Goal: Task Accomplishment & Management: Manage account settings

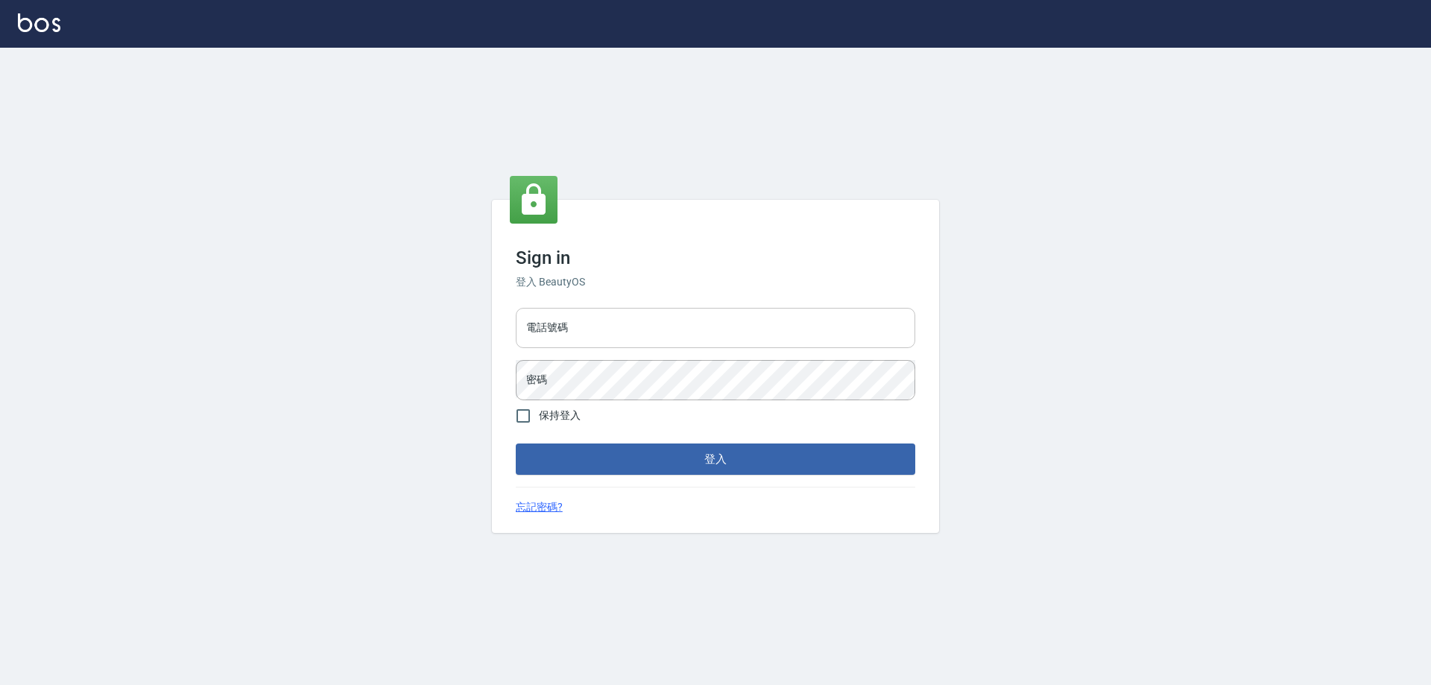
click at [564, 318] on input "電話號碼" at bounding box center [715, 328] width 399 height 40
type input "0910967130"
click at [516, 443] on button "登入" at bounding box center [715, 458] width 399 height 31
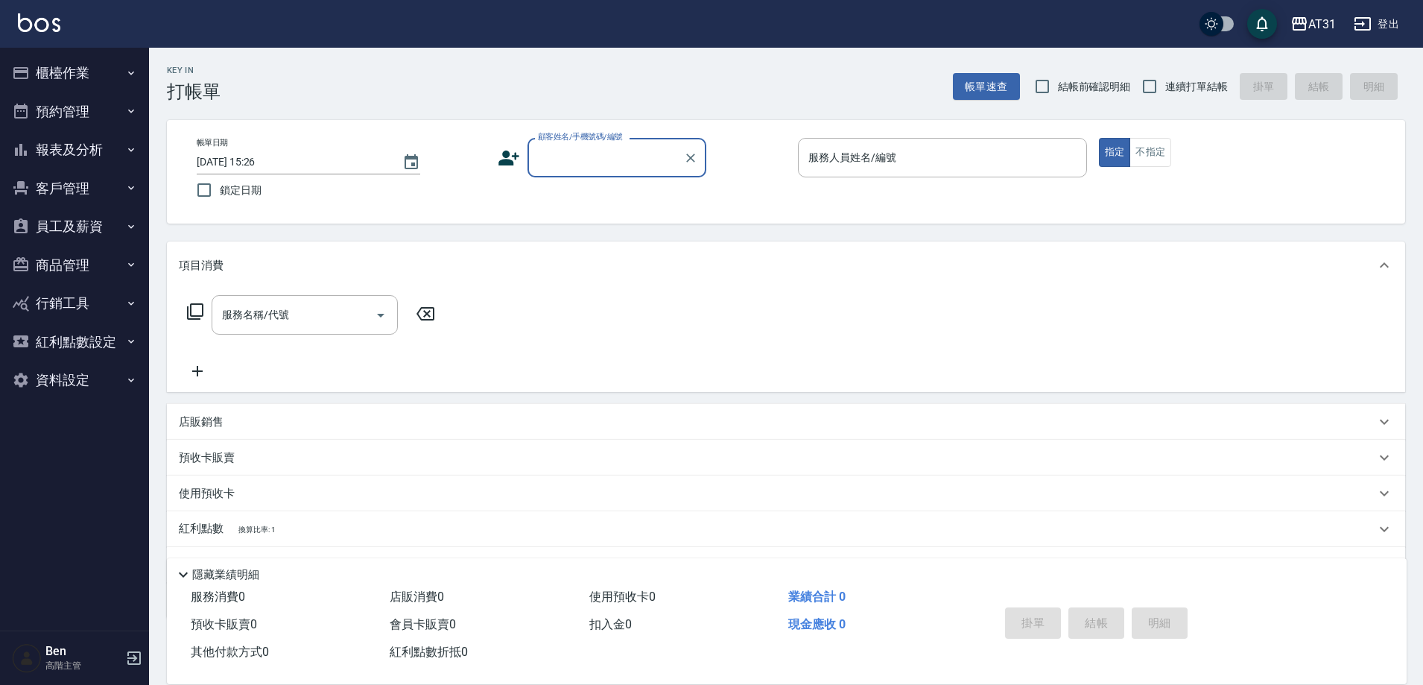
click at [72, 269] on button "商品管理" at bounding box center [74, 265] width 137 height 39
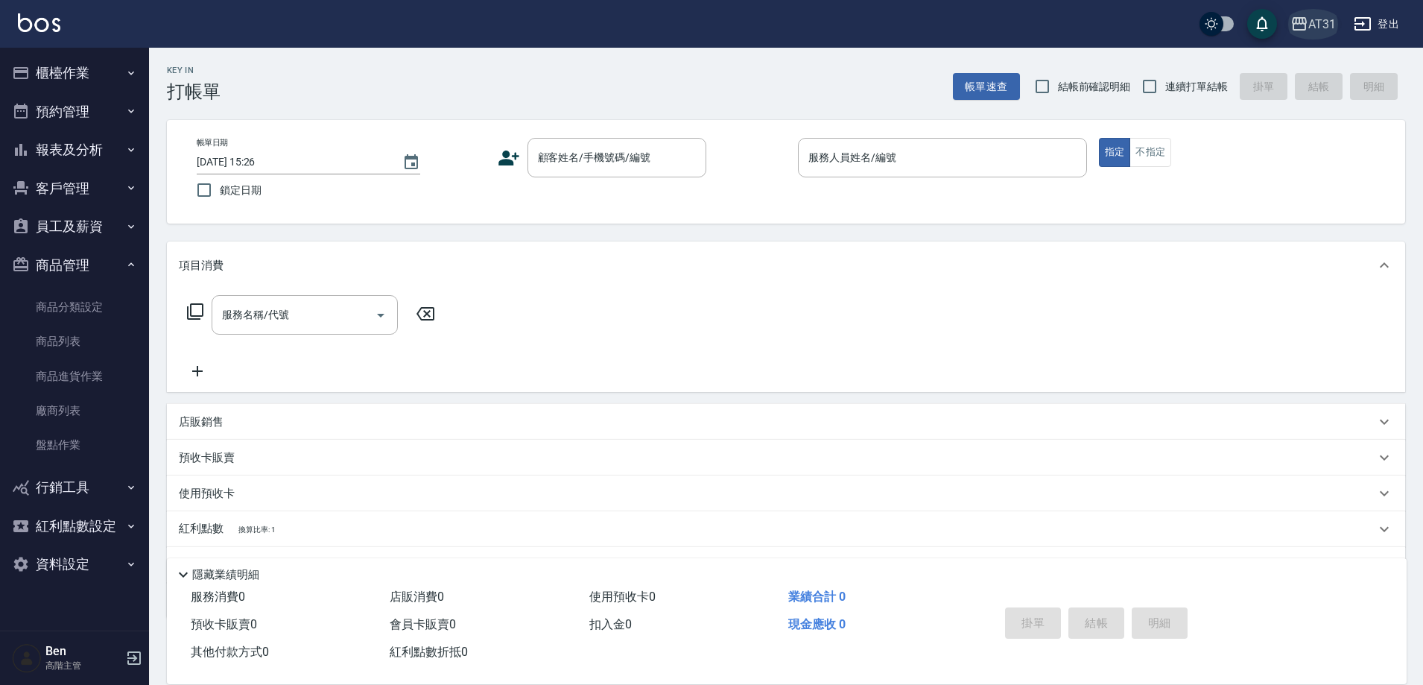
click at [1311, 30] on div "AT31" at bounding box center [1322, 24] width 28 height 19
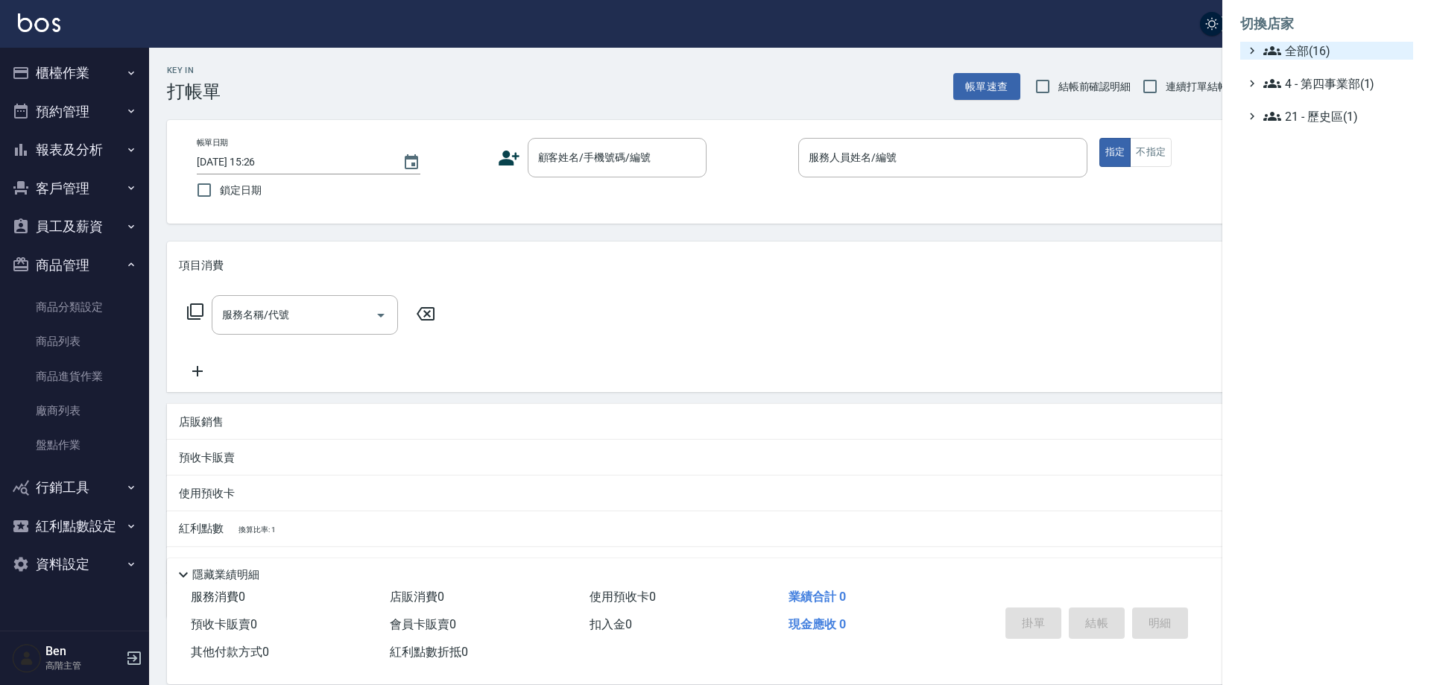
click at [1317, 41] on li "切換店家" at bounding box center [1326, 24] width 173 height 36
click at [1320, 42] on span "全部(16)" at bounding box center [1335, 51] width 144 height 18
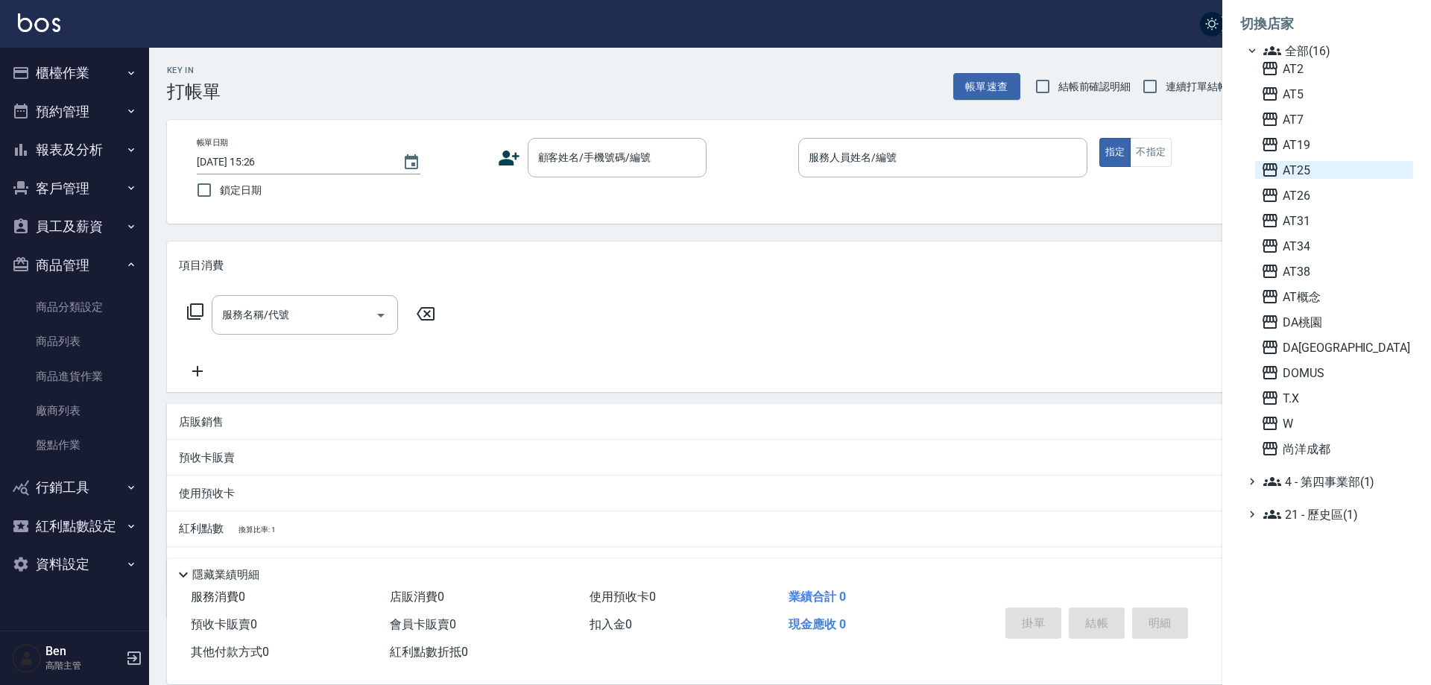
click at [1309, 174] on span "AT25" at bounding box center [1334, 170] width 146 height 18
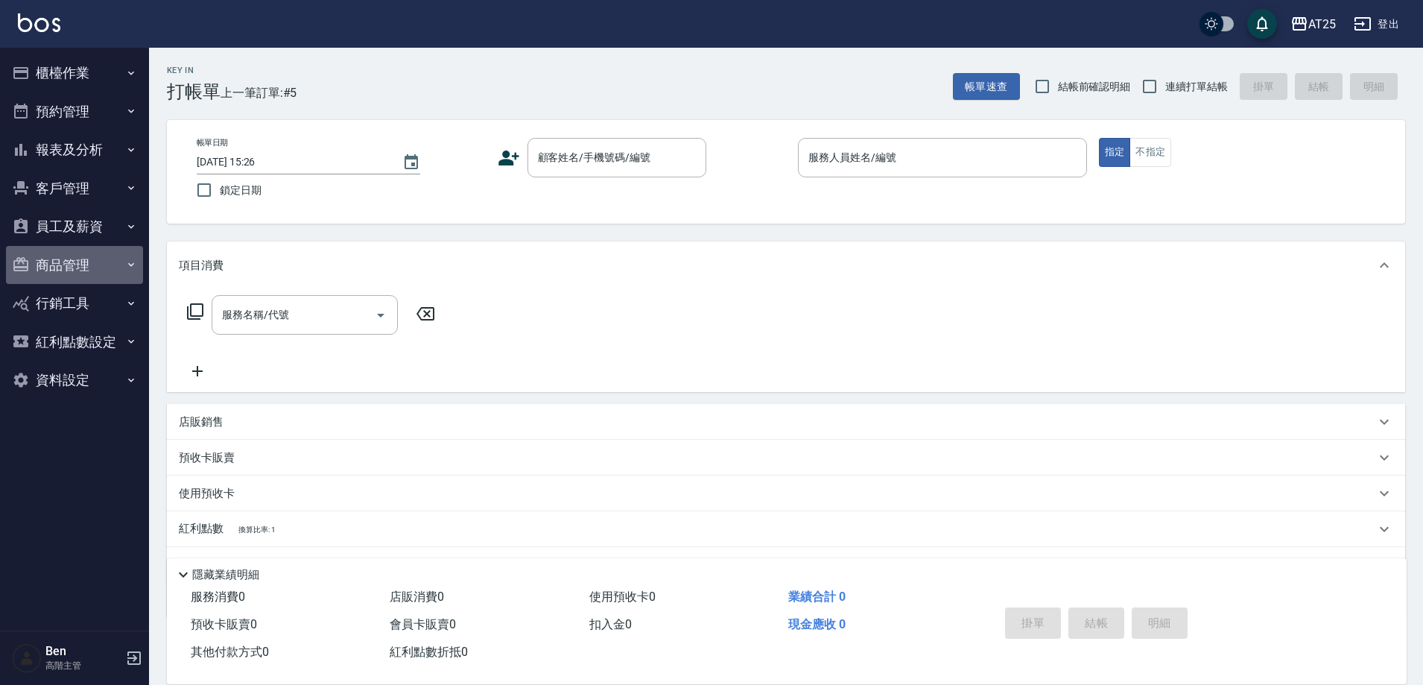
click at [75, 266] on button "商品管理" at bounding box center [74, 265] width 137 height 39
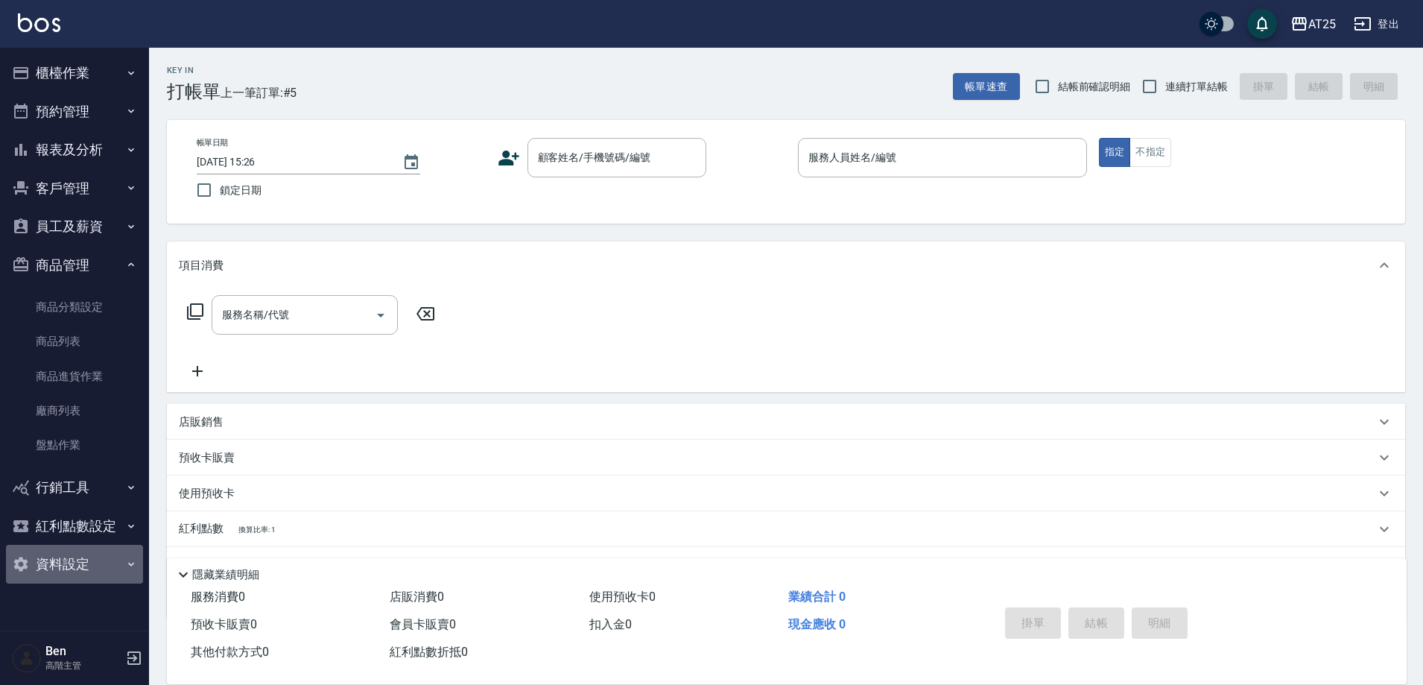
click at [63, 549] on button "資料設定" at bounding box center [74, 564] width 137 height 39
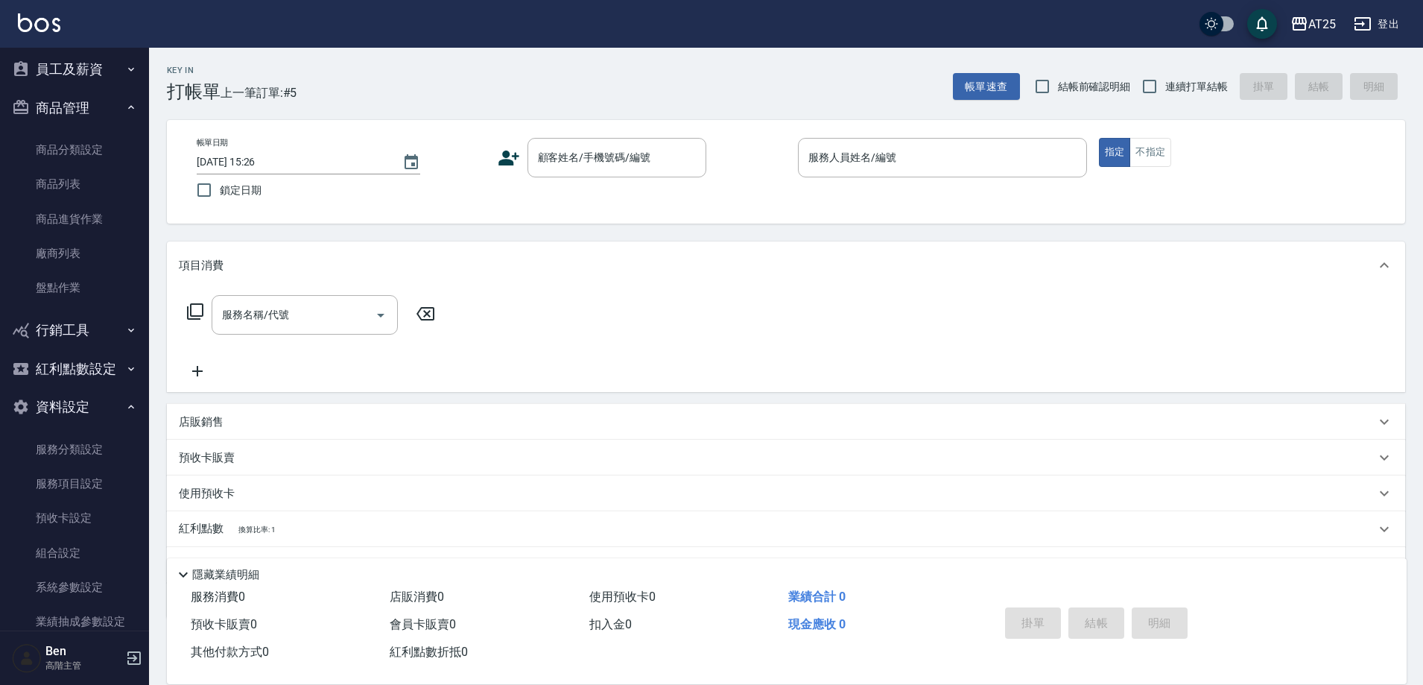
scroll to position [298, 0]
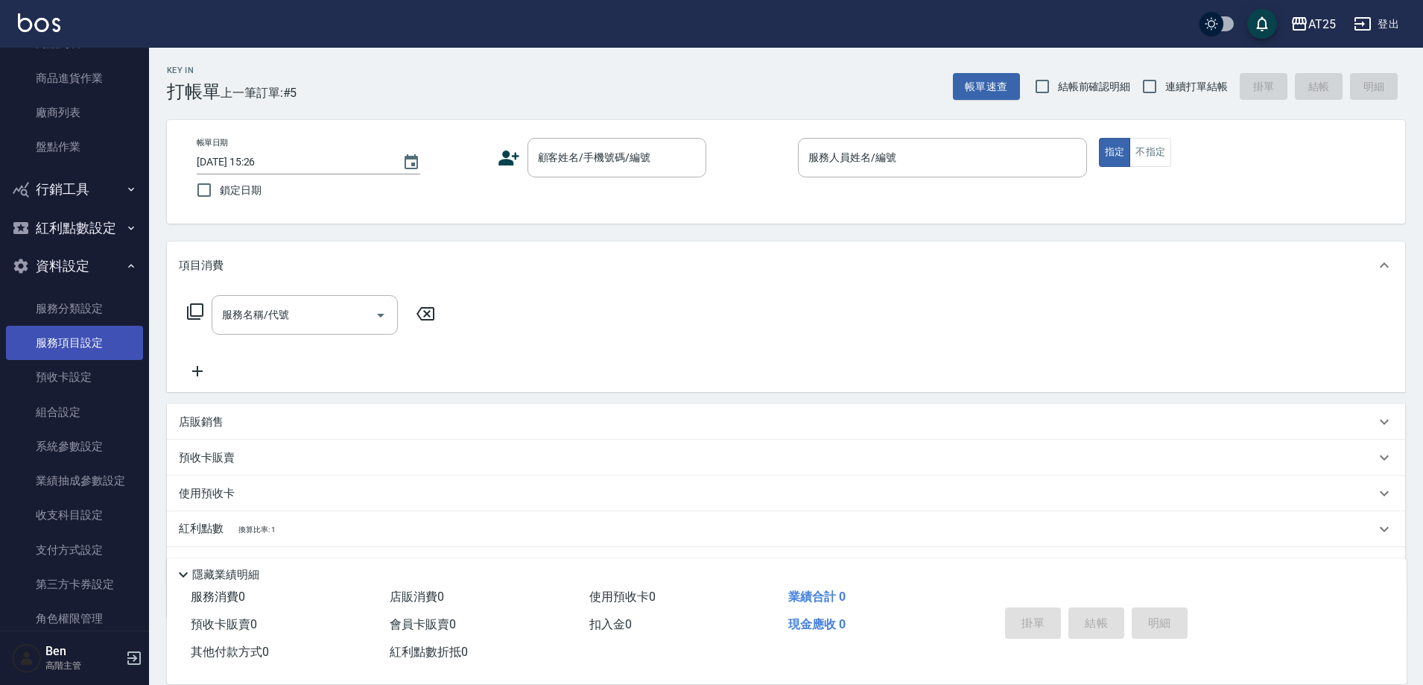
click at [71, 347] on link "服務項目設定" at bounding box center [74, 343] width 137 height 34
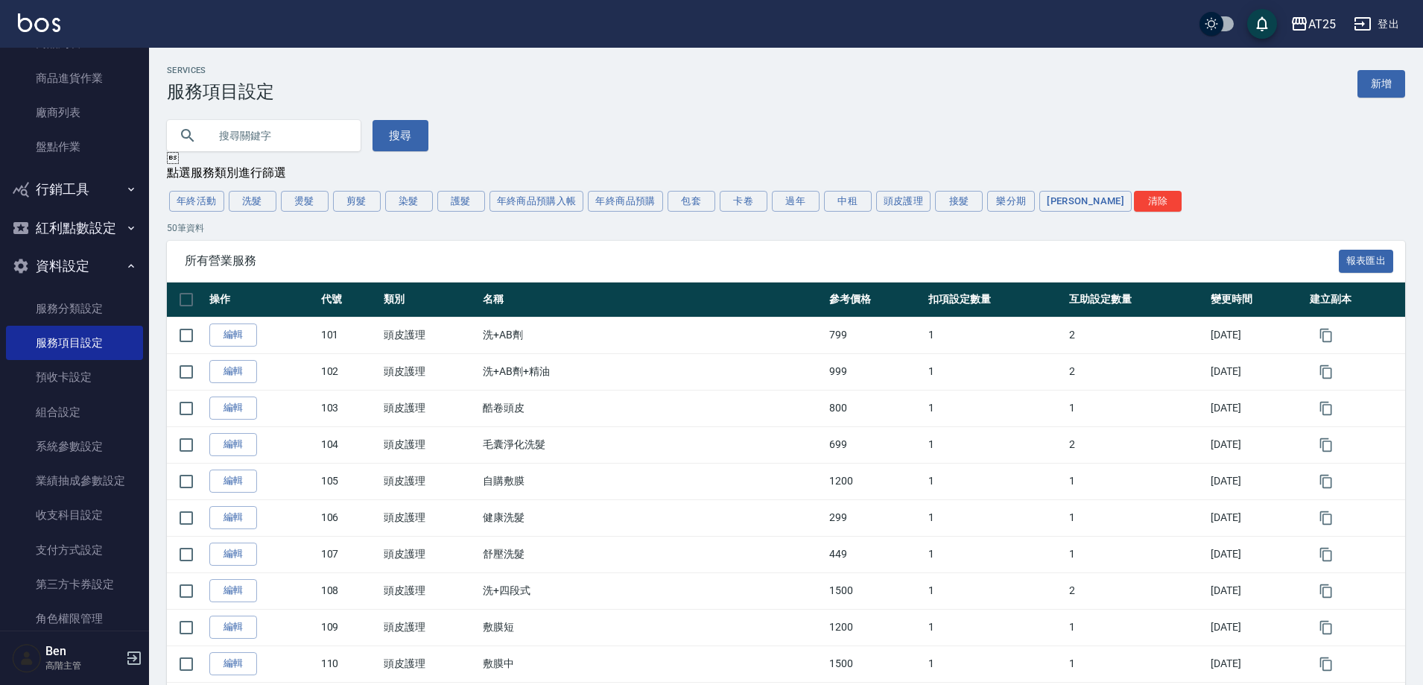
click at [287, 136] on input "text" at bounding box center [279, 135] width 140 height 40
type input "v"
type input "仙"
click at [393, 129] on button "搜尋" at bounding box center [401, 135] width 56 height 31
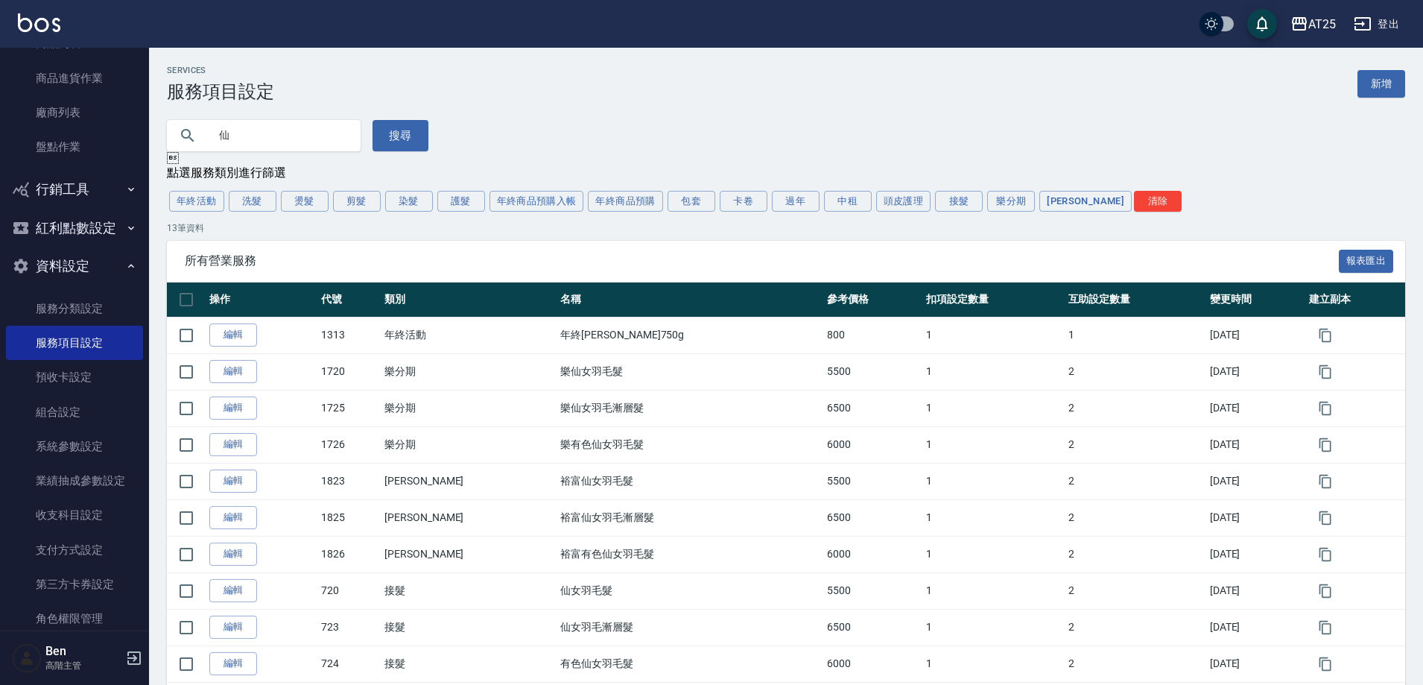
click at [273, 137] on input "仙" at bounding box center [279, 135] width 140 height 40
click at [379, 145] on button "搜尋" at bounding box center [401, 135] width 56 height 31
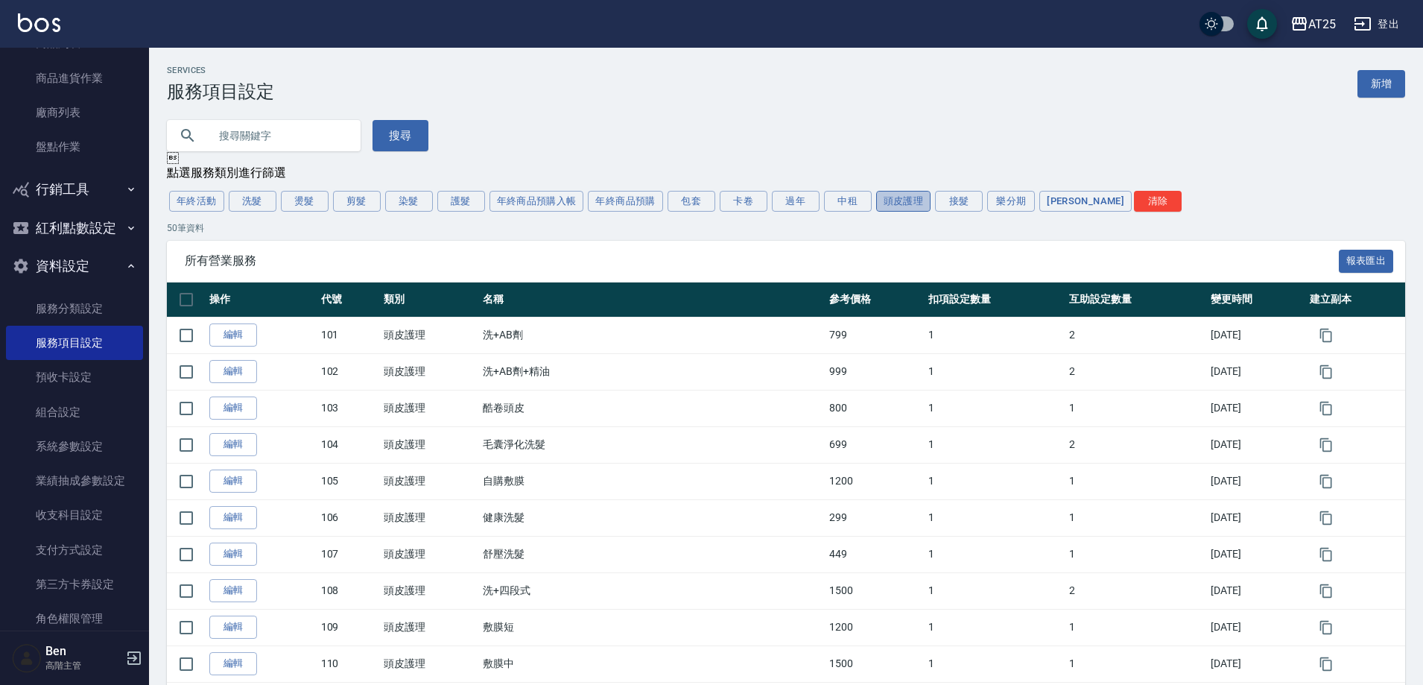
click at [914, 200] on button "頭皮護理" at bounding box center [903, 201] width 55 height 21
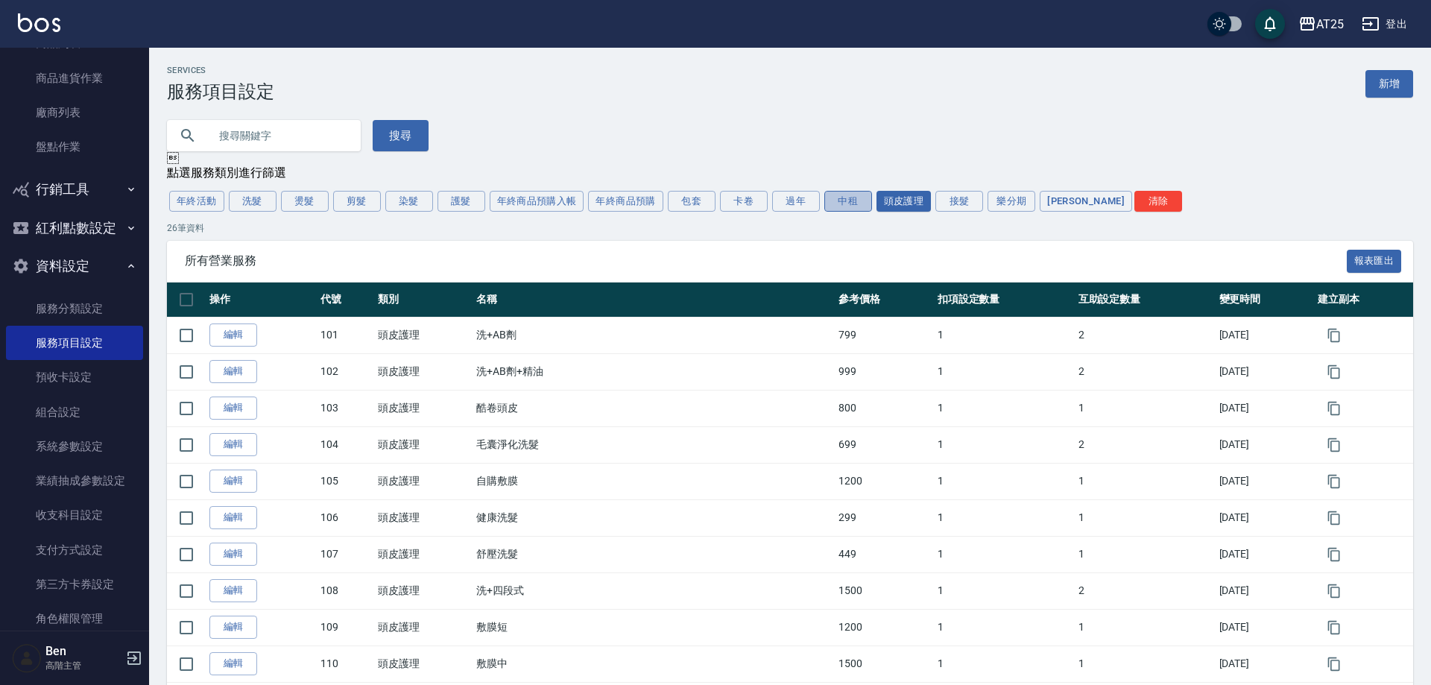
click at [831, 201] on button "中租" at bounding box center [848, 201] width 48 height 21
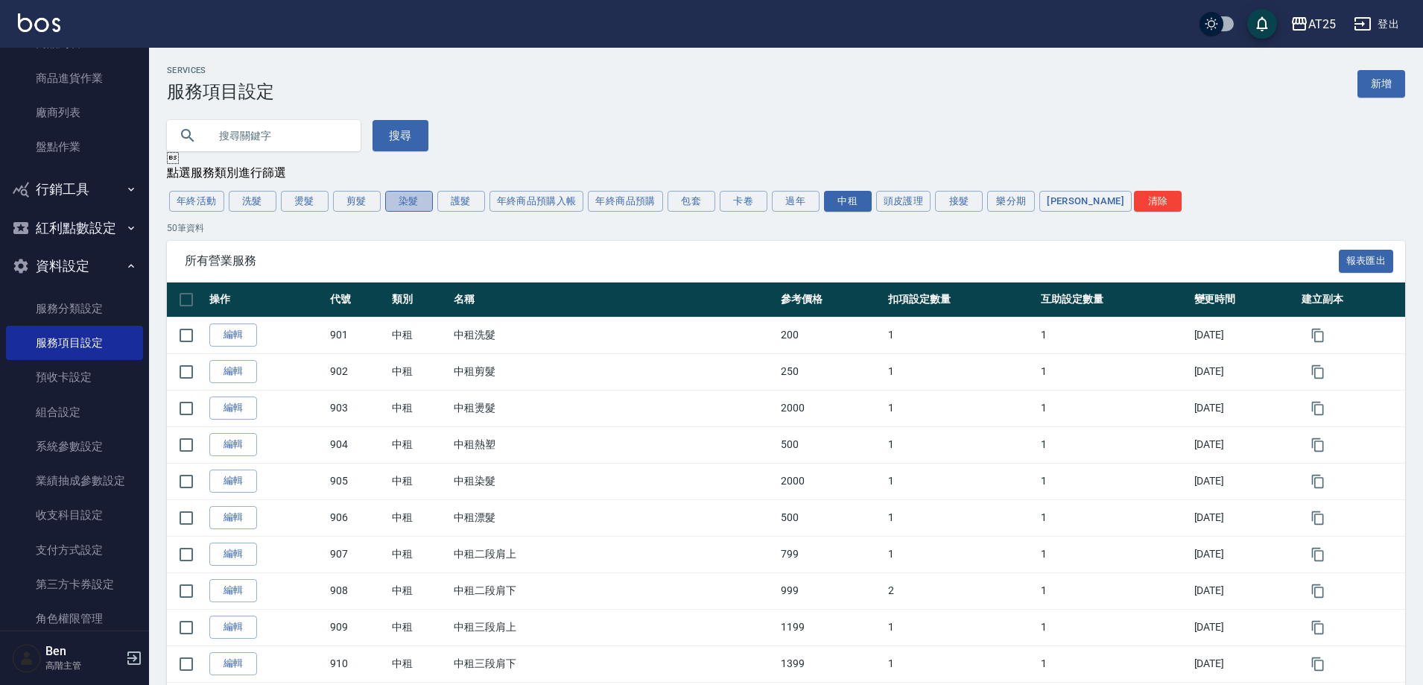
click at [416, 200] on button "染髮" at bounding box center [409, 201] width 48 height 21
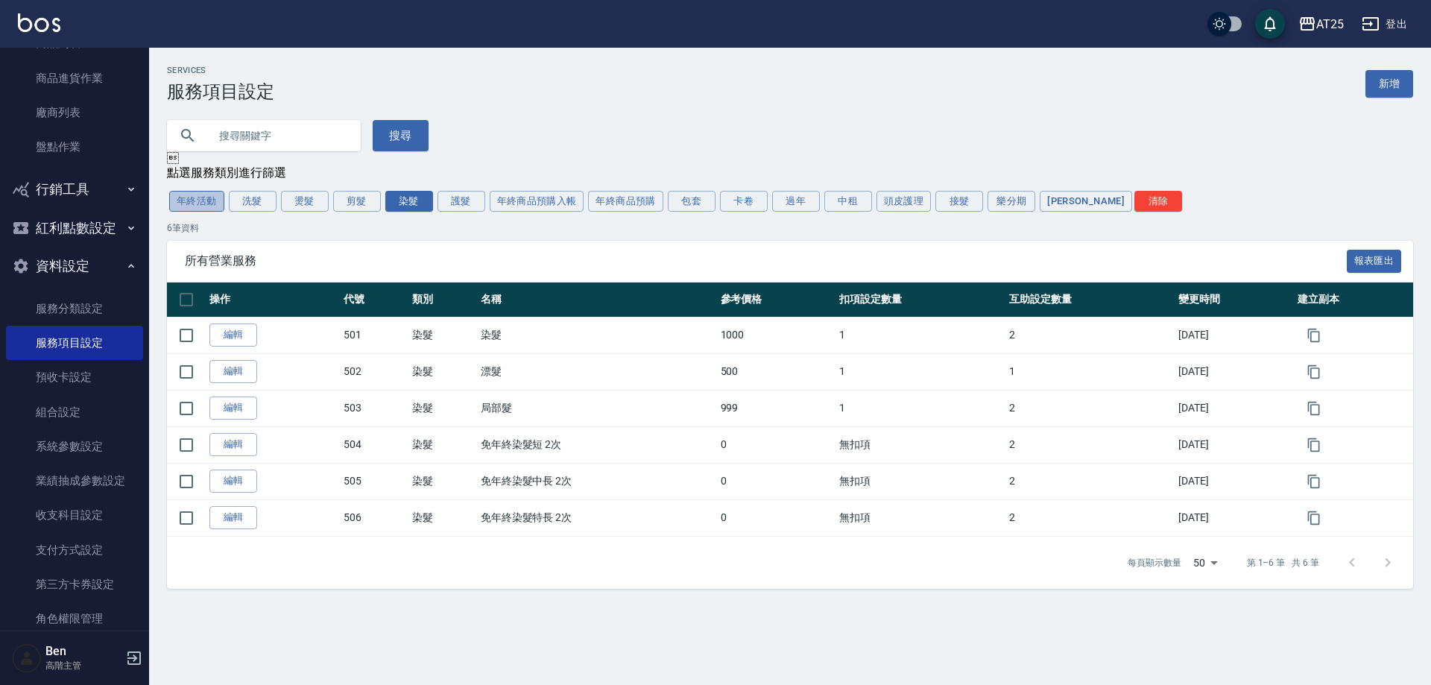
click at [200, 203] on button "年終活動" at bounding box center [196, 201] width 55 height 21
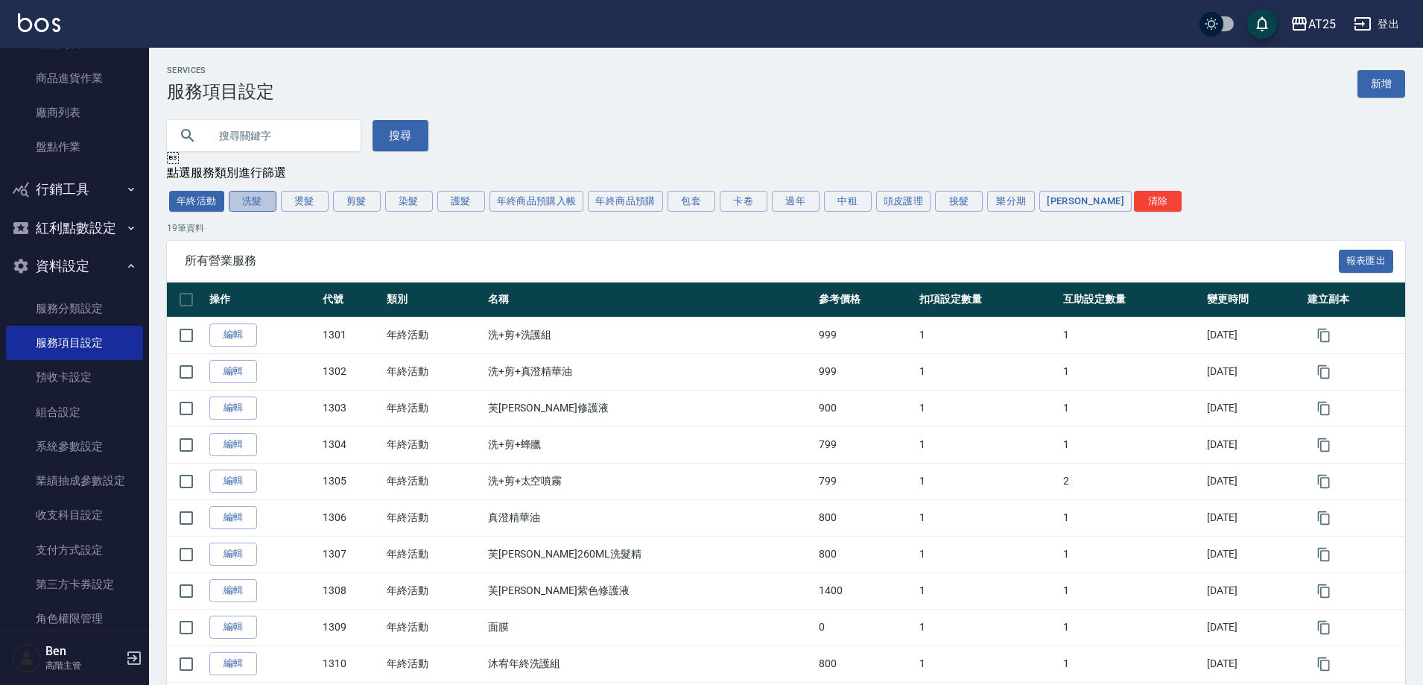
click at [244, 204] on button "洗髮" at bounding box center [253, 201] width 48 height 21
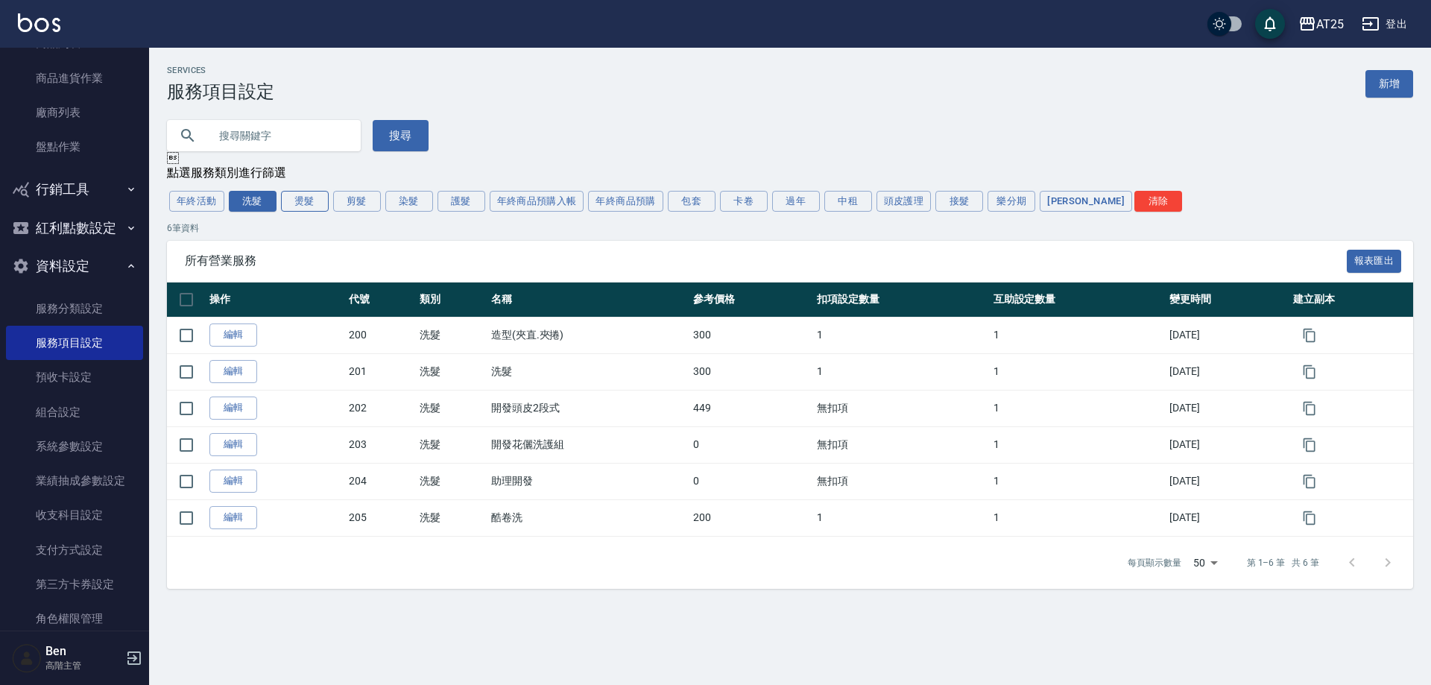
click at [314, 206] on button "燙髮" at bounding box center [305, 201] width 48 height 21
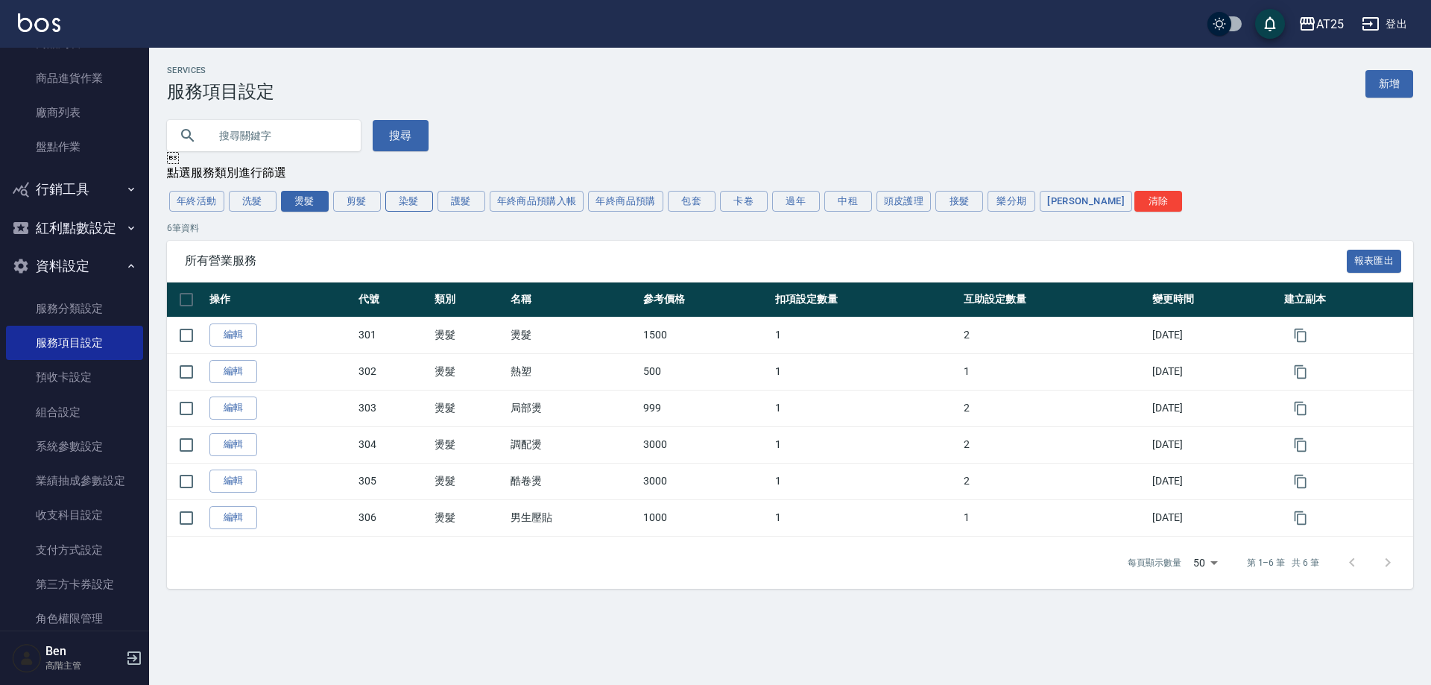
click at [393, 209] on button "染髮" at bounding box center [409, 201] width 48 height 21
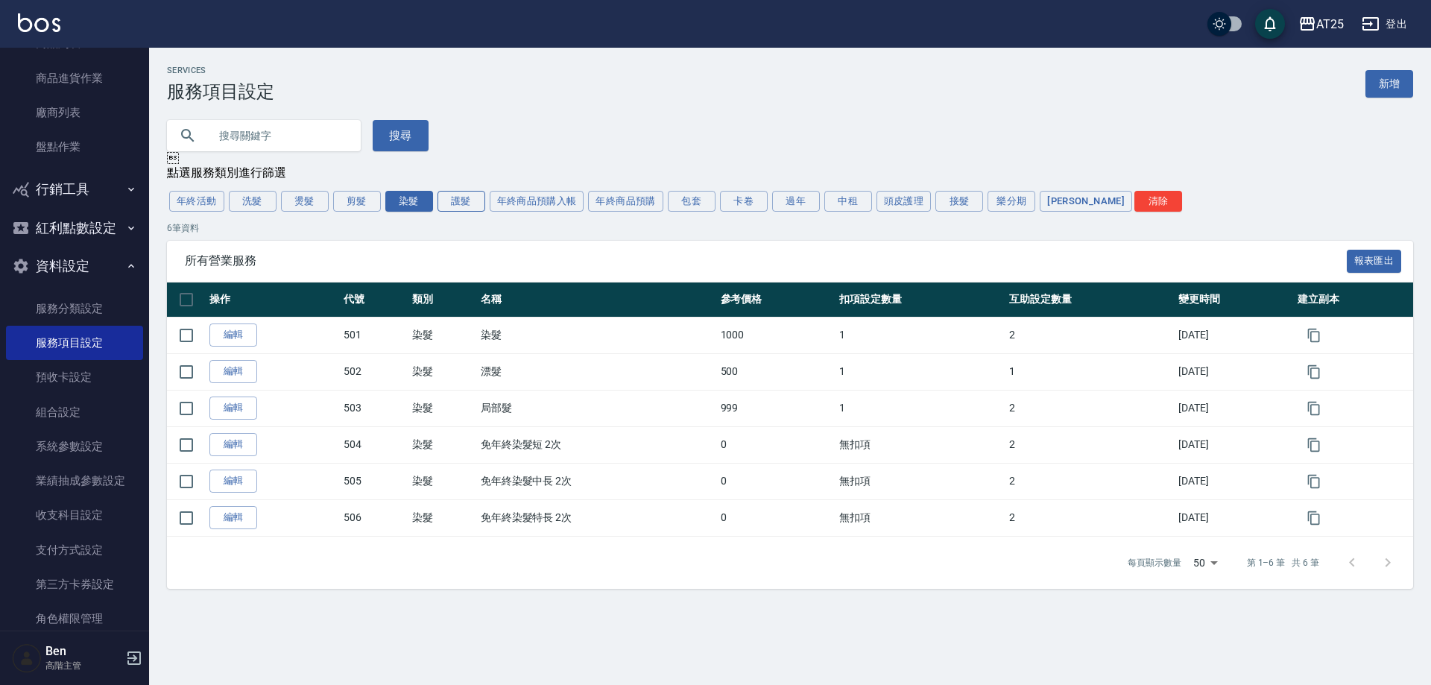
click at [467, 209] on button "護髮" at bounding box center [461, 201] width 48 height 21
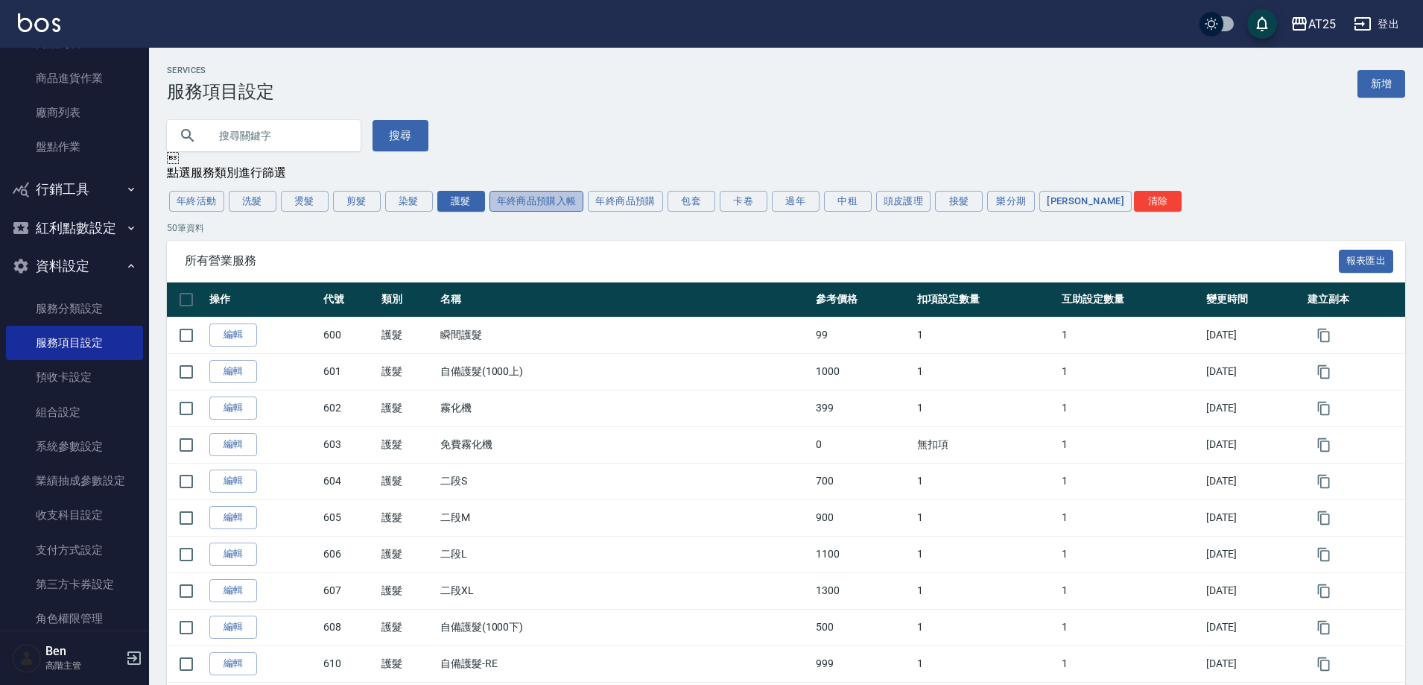
click at [548, 200] on button "年終商品預購入帳" at bounding box center [537, 201] width 95 height 21
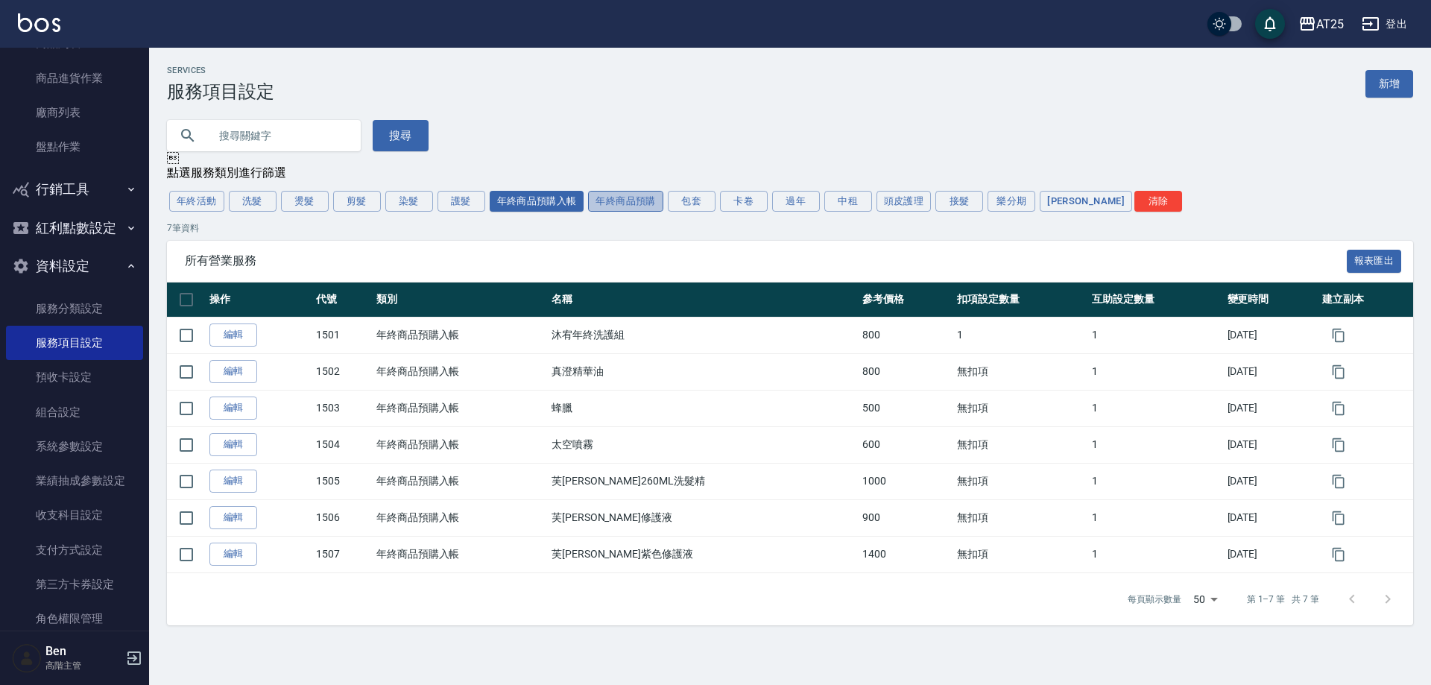
click at [655, 200] on button "年終商品預購" at bounding box center [625, 201] width 75 height 21
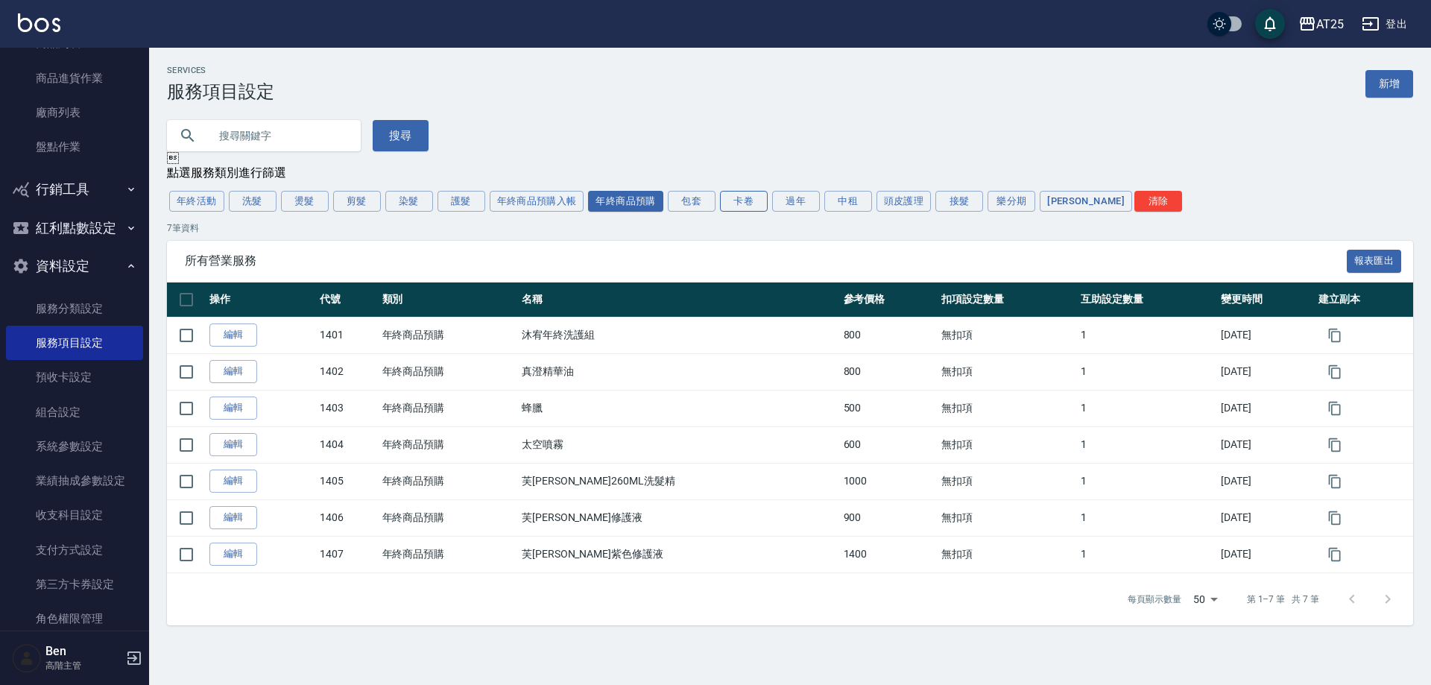
click at [723, 201] on button "卡卷" at bounding box center [744, 201] width 48 height 21
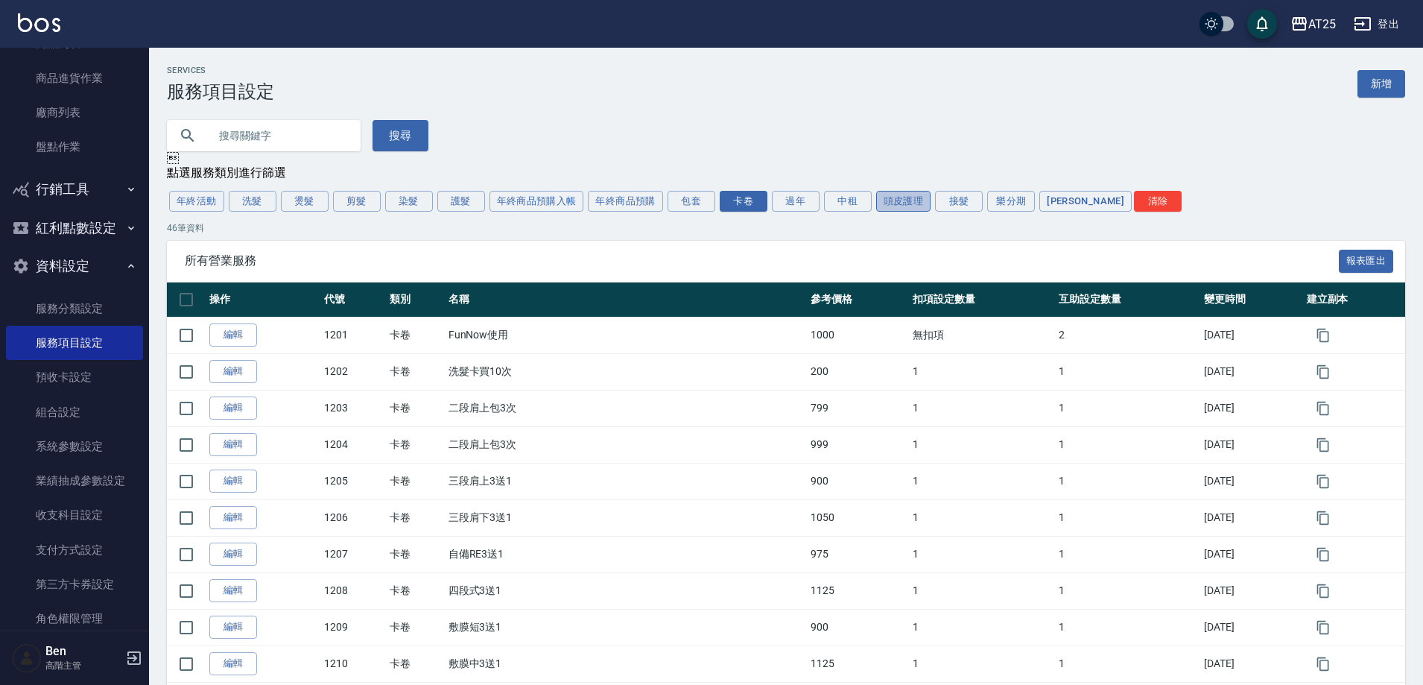
click at [919, 209] on button "頭皮護理" at bounding box center [903, 201] width 55 height 21
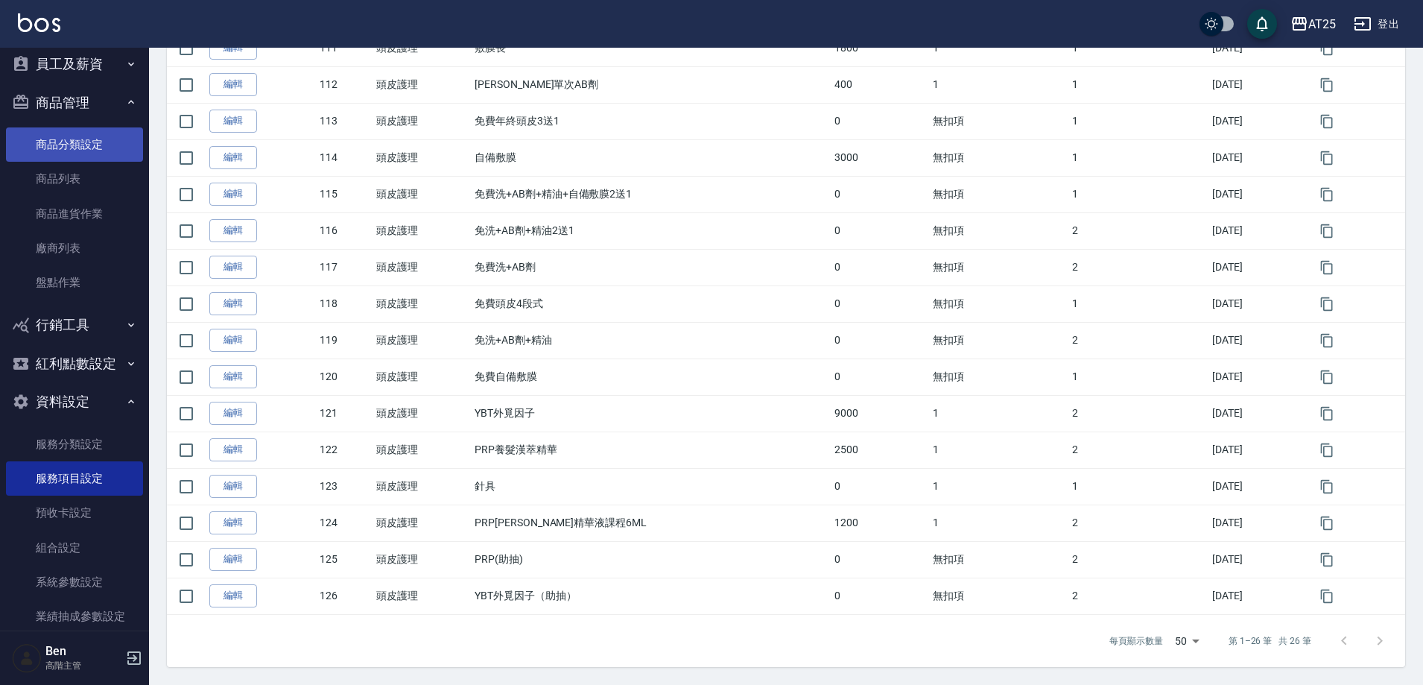
scroll to position [149, 0]
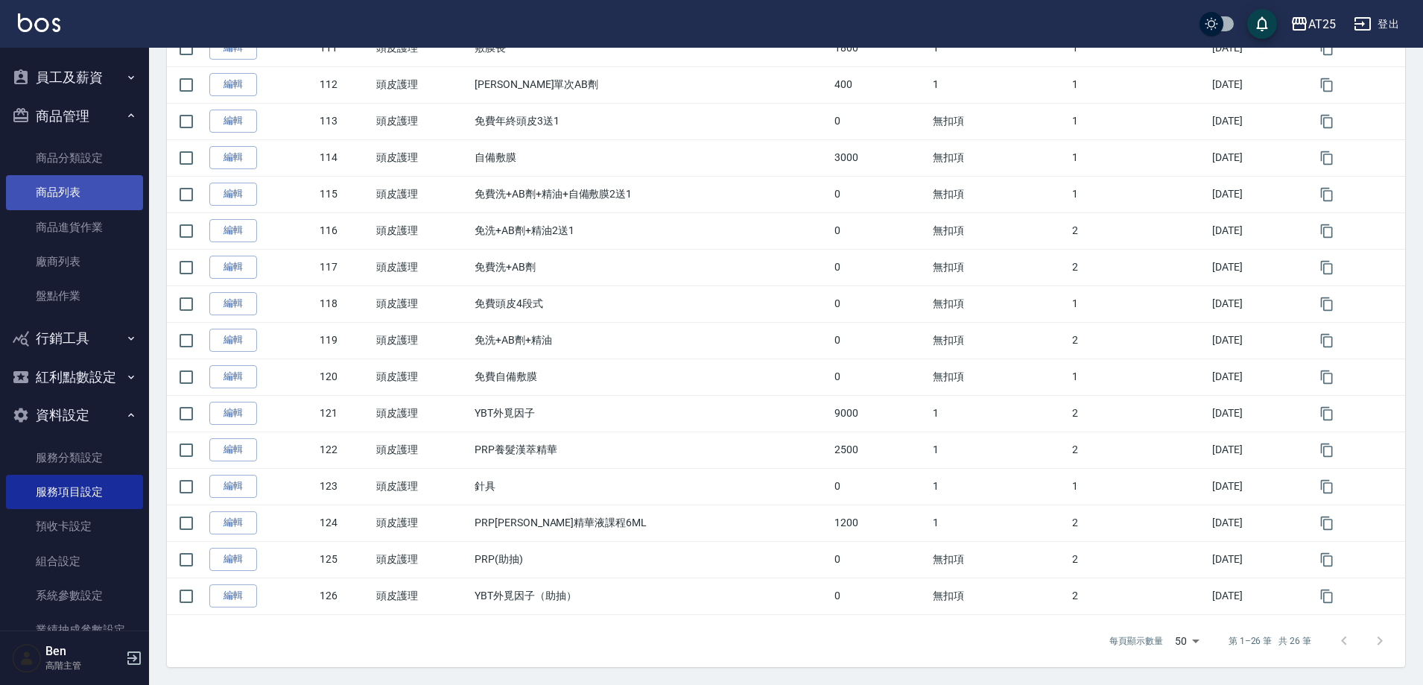
click at [101, 184] on link "商品列表" at bounding box center [74, 192] width 137 height 34
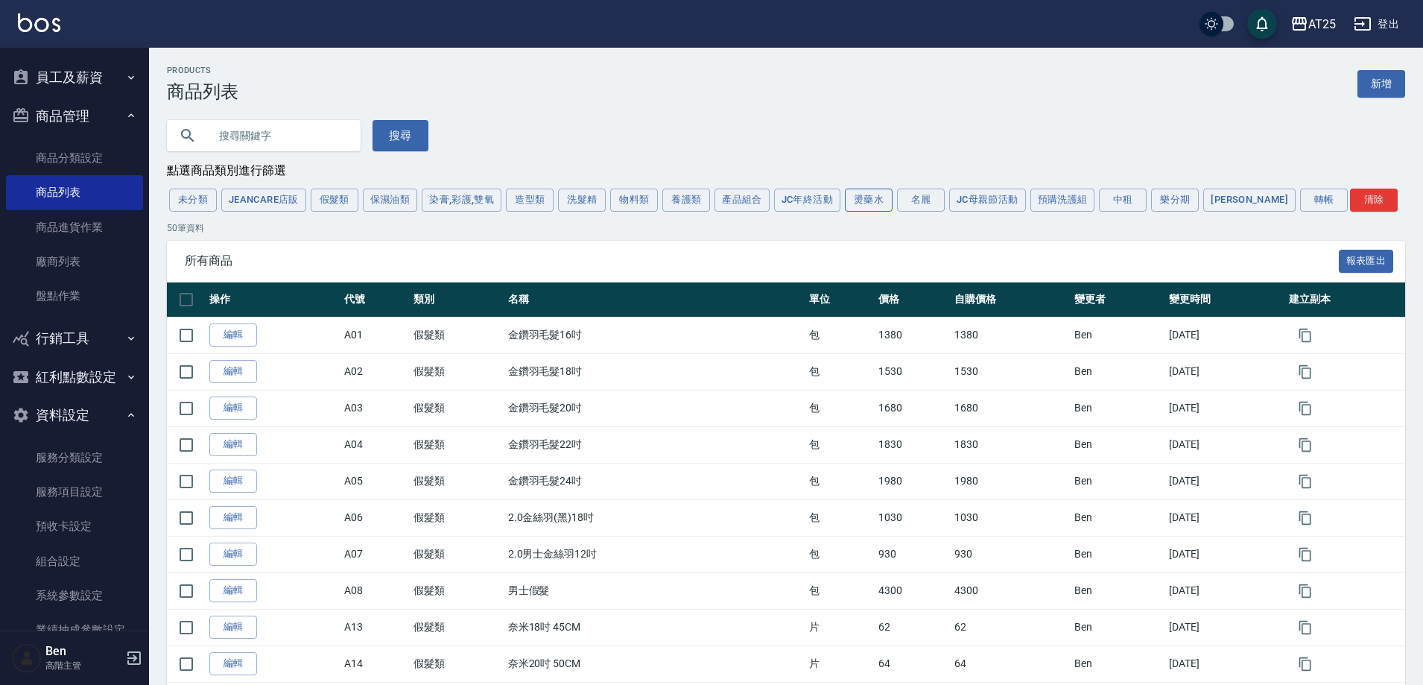
click at [872, 198] on button "燙藥水" at bounding box center [869, 200] width 48 height 23
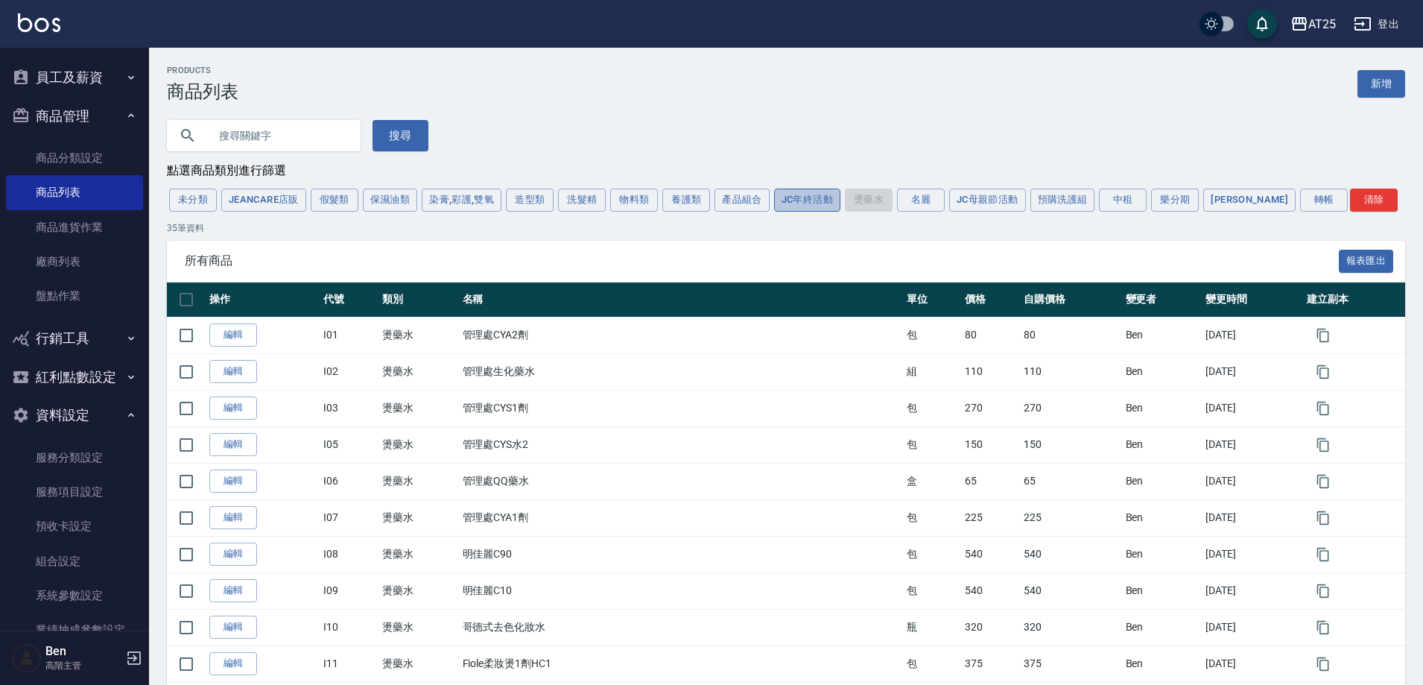
click at [798, 200] on button "JC年終活動" at bounding box center [807, 200] width 66 height 23
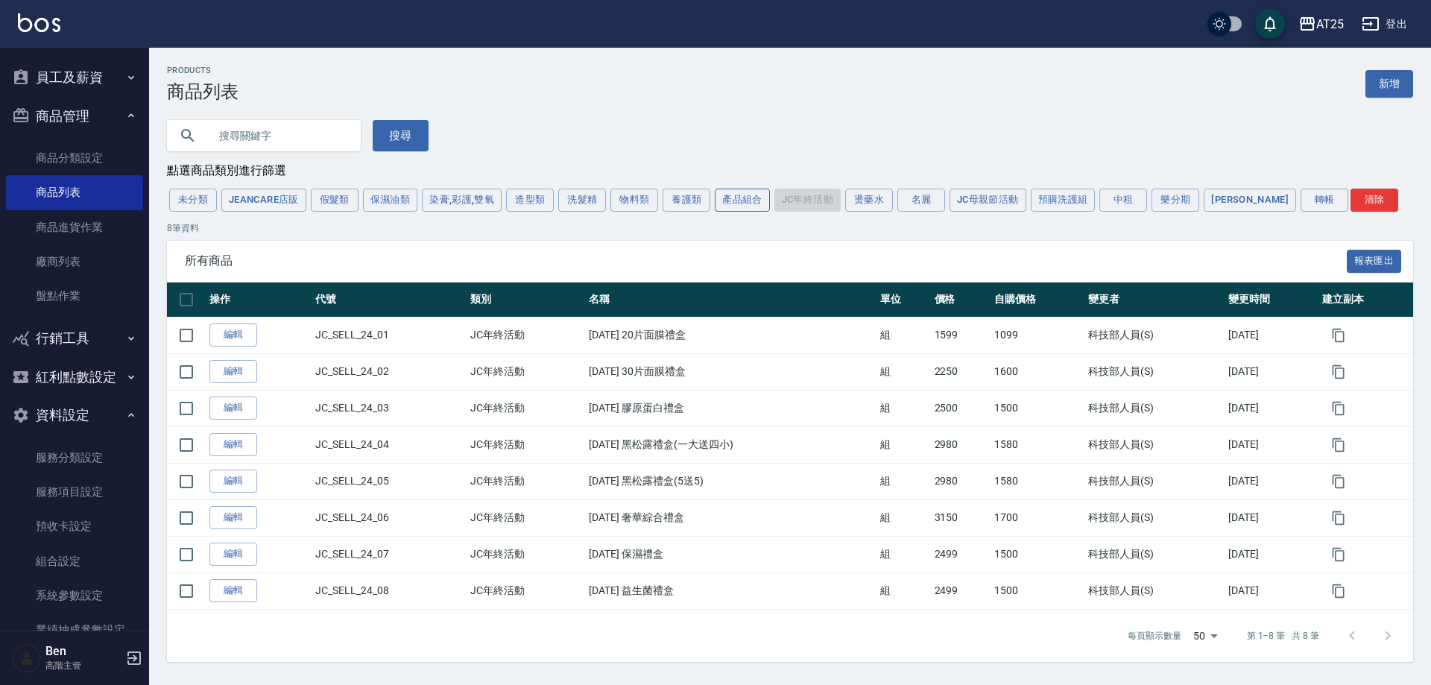
click at [739, 203] on button "產品組合" at bounding box center [742, 200] width 55 height 23
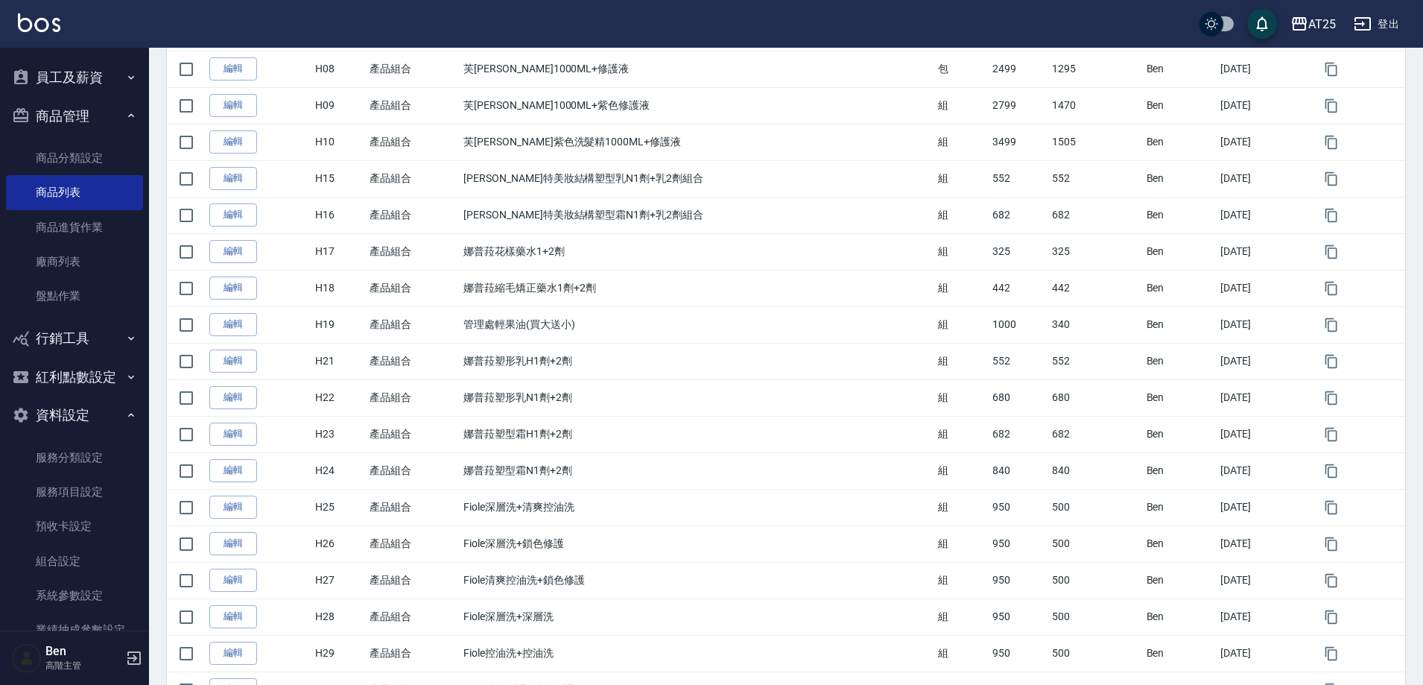
scroll to position [279, 0]
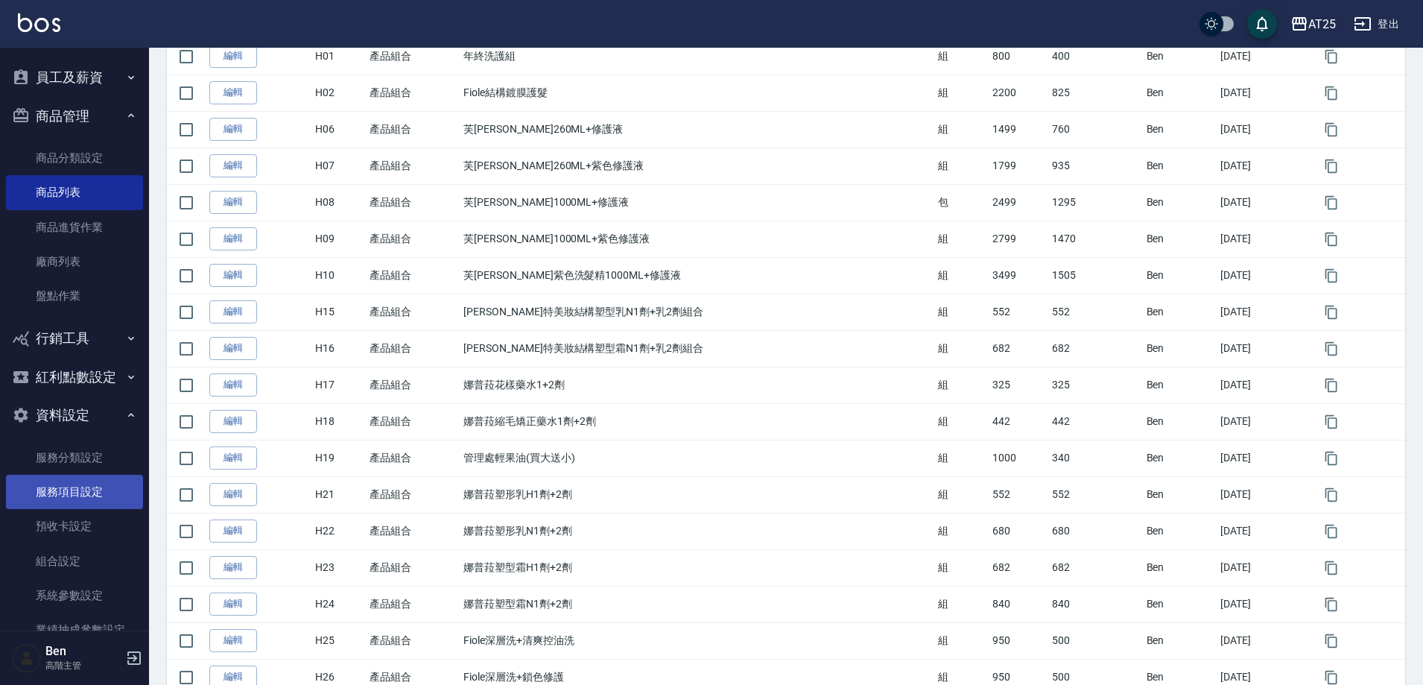
click at [58, 495] on link "服務項目設定" at bounding box center [74, 492] width 137 height 34
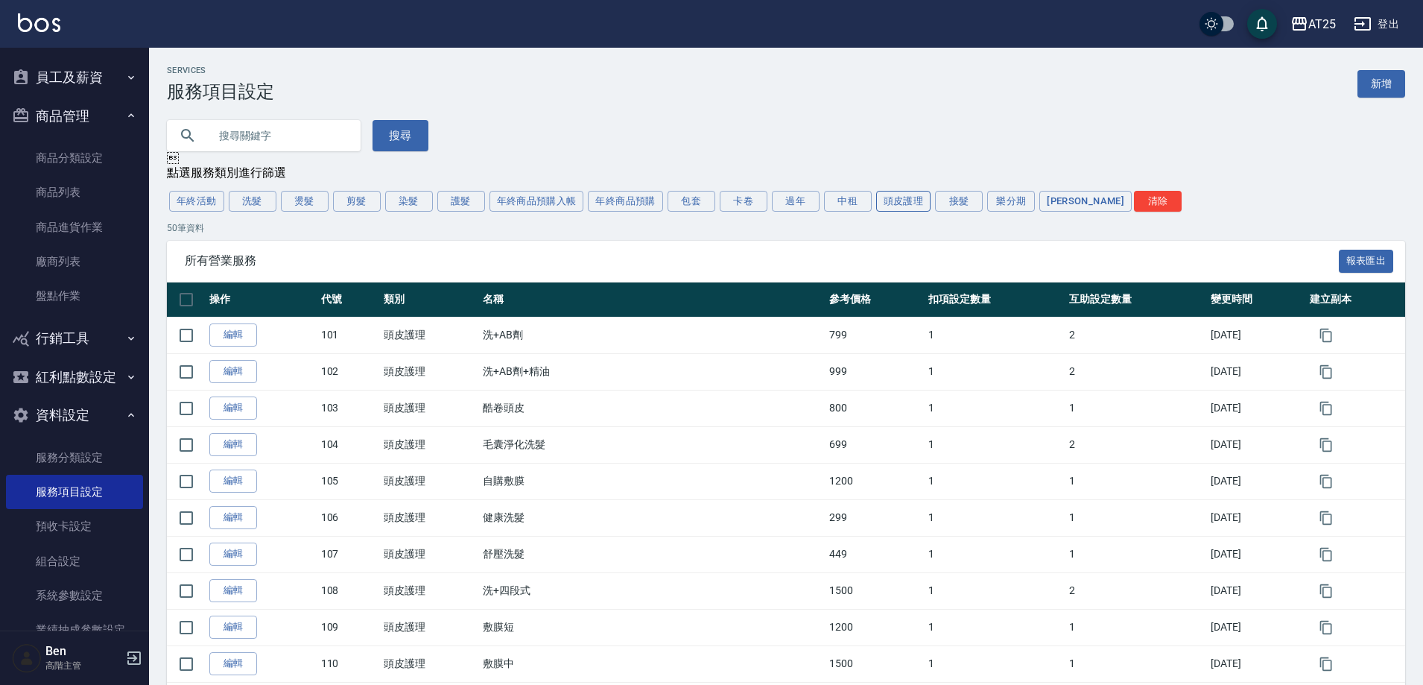
click at [907, 202] on button "頭皮護理" at bounding box center [903, 201] width 55 height 21
click at [967, 214] on div "年終活動 洗髮 燙髮 剪髮 染髮 護髮 年終商品預購入帳 年終商品預購 包套 卡卷 過年 中租 頭皮護理 接髮 樂分期 裕富 清除" at bounding box center [786, 201] width 1238 height 25
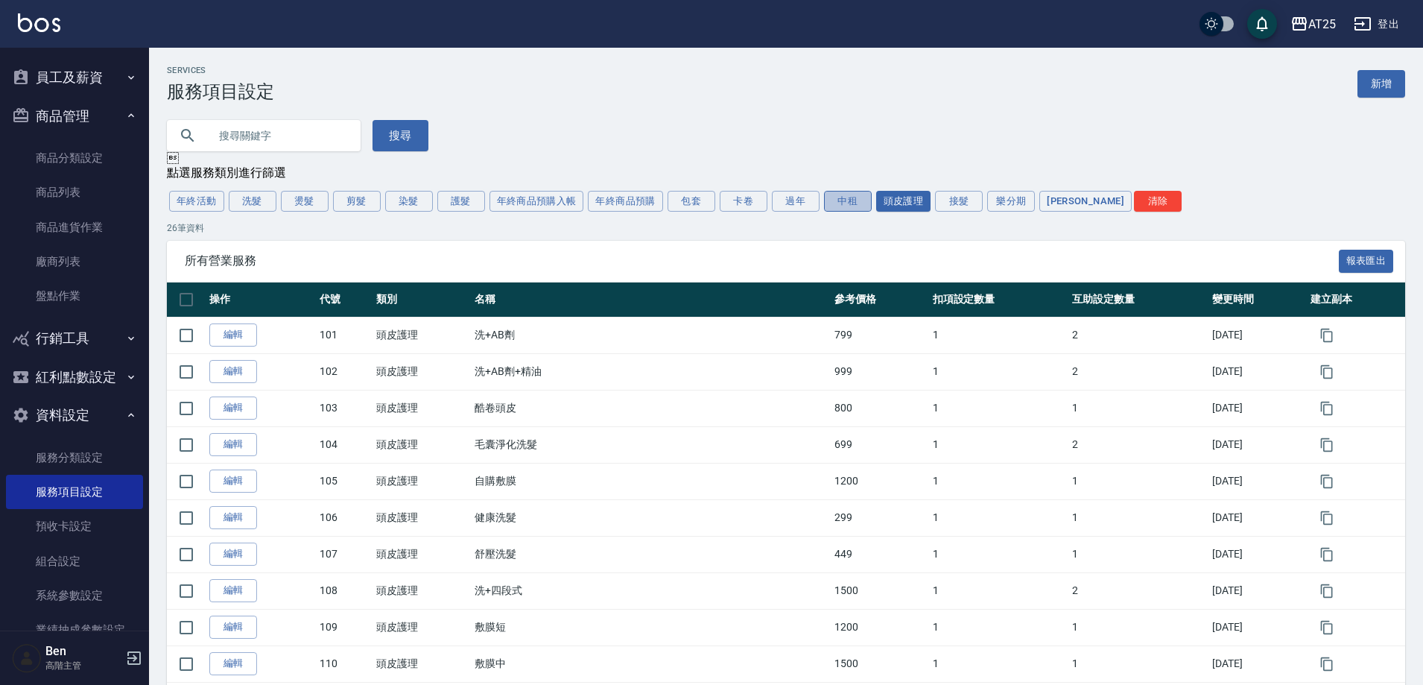
click at [858, 200] on button "中租" at bounding box center [848, 201] width 48 height 21
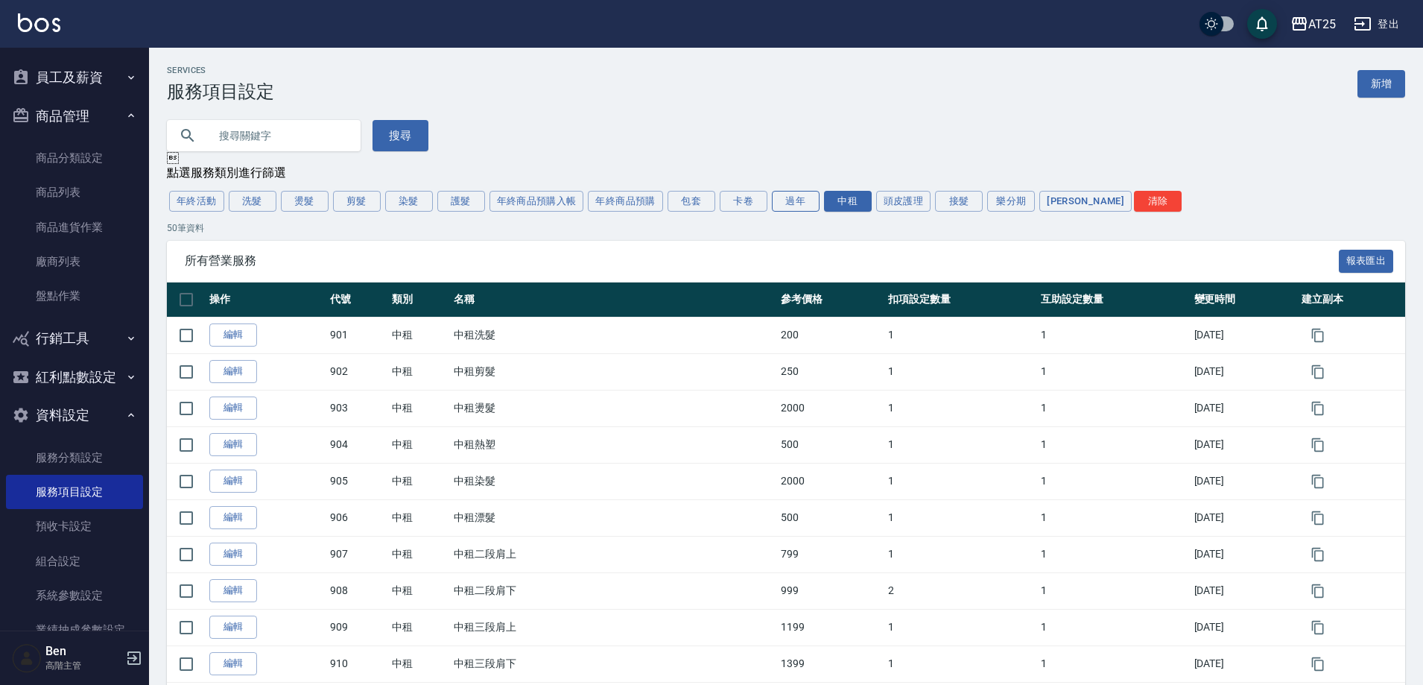
click at [791, 203] on button "過年" at bounding box center [796, 201] width 48 height 21
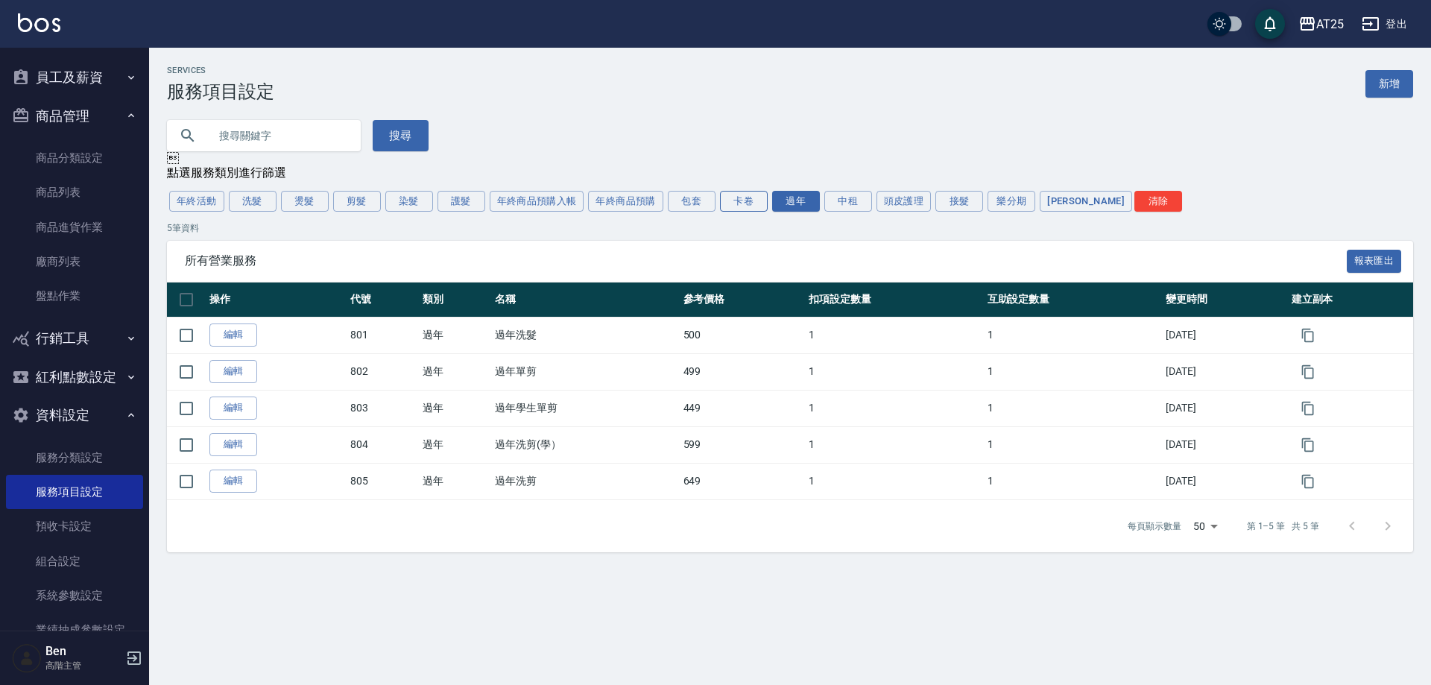
drag, startPoint x: 731, startPoint y: 194, endPoint x: 726, endPoint y: 201, distance: 9.1
click at [732, 194] on button "卡卷" at bounding box center [744, 201] width 48 height 21
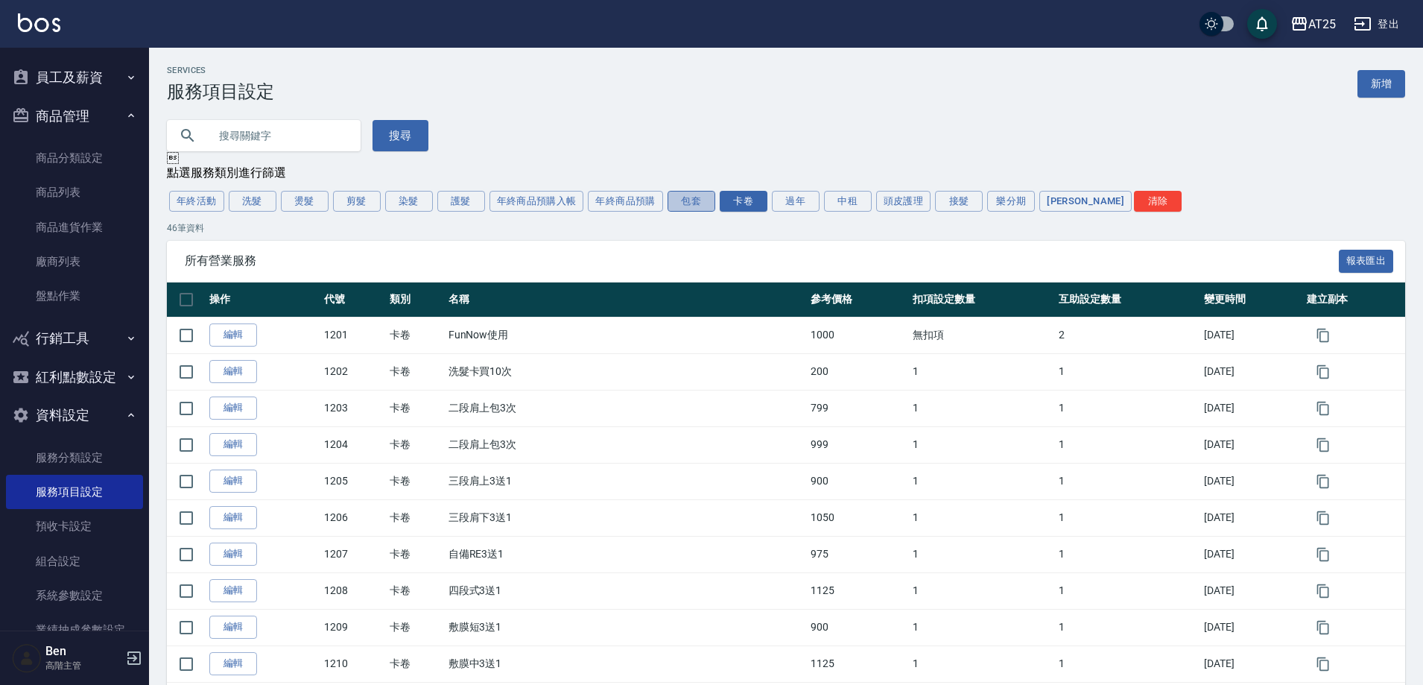
click at [688, 209] on button "包套" at bounding box center [692, 201] width 48 height 21
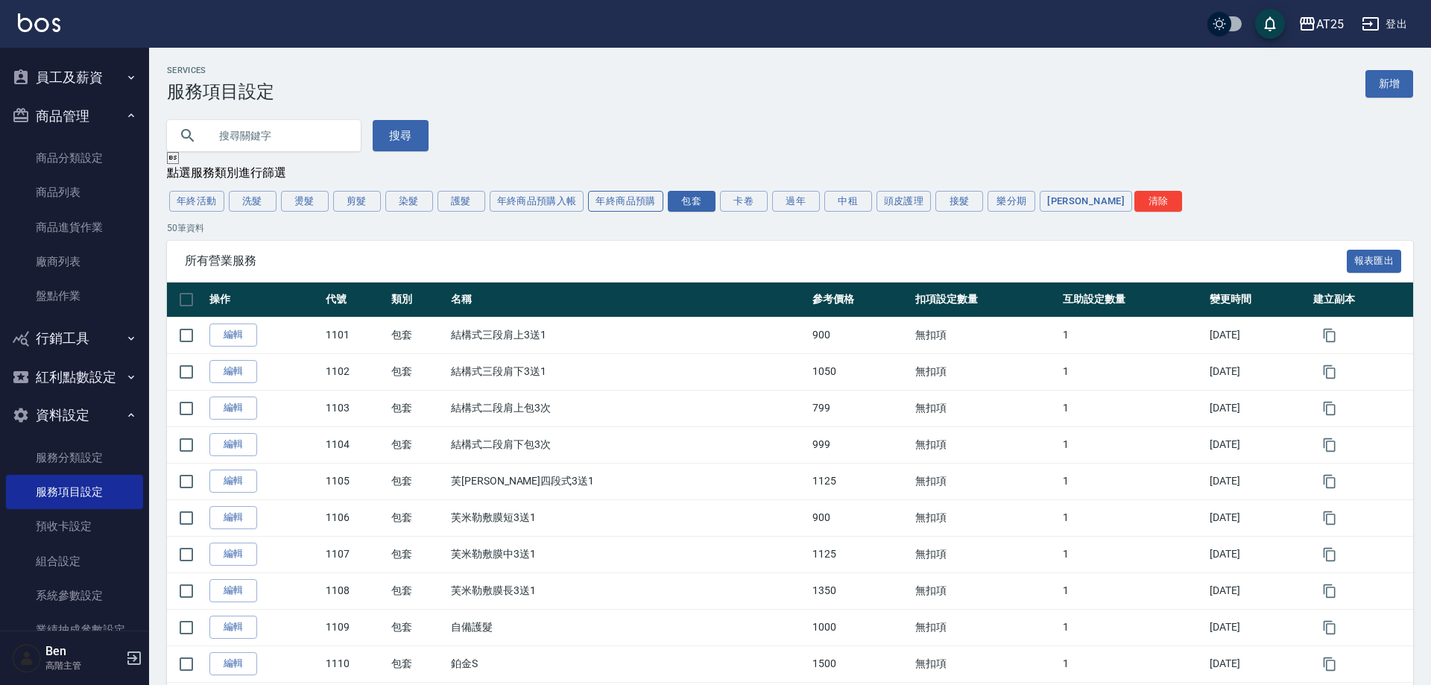
click at [647, 203] on button "年終商品預購" at bounding box center [625, 201] width 75 height 21
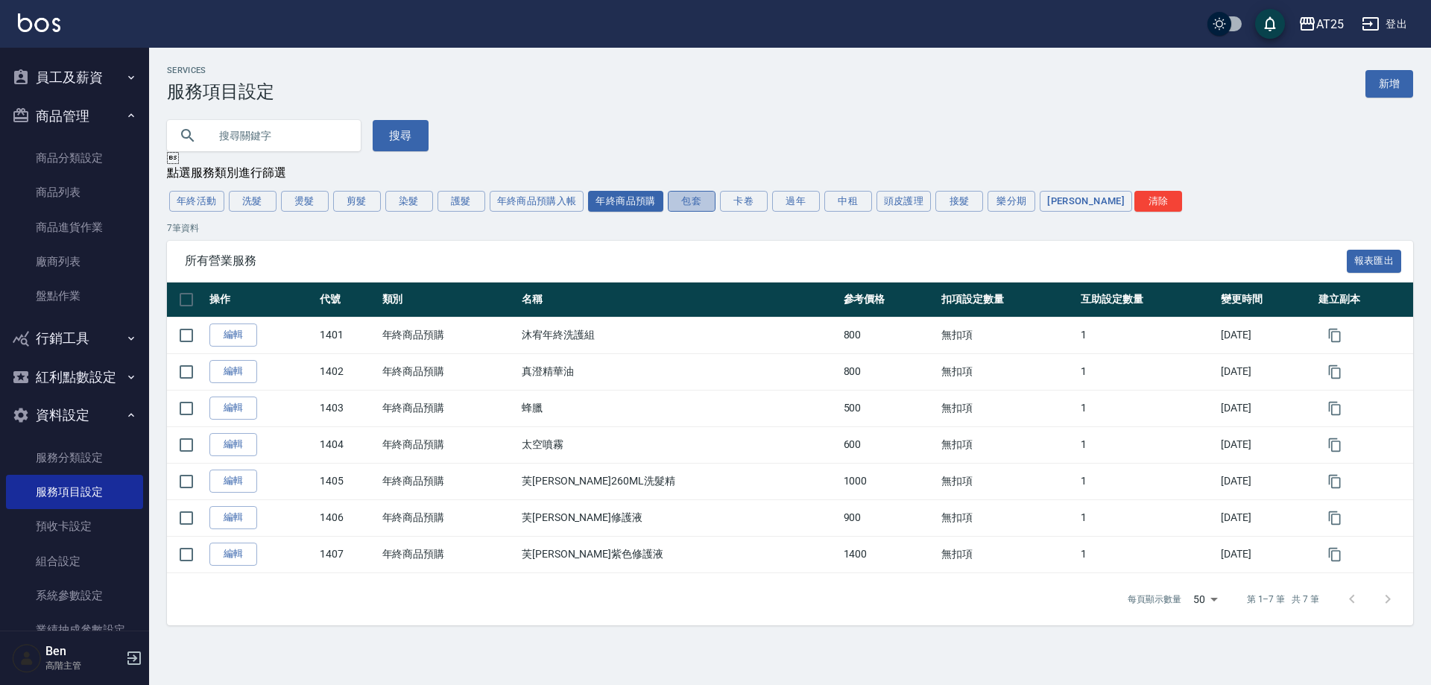
click at [702, 200] on button "包套" at bounding box center [692, 201] width 48 height 21
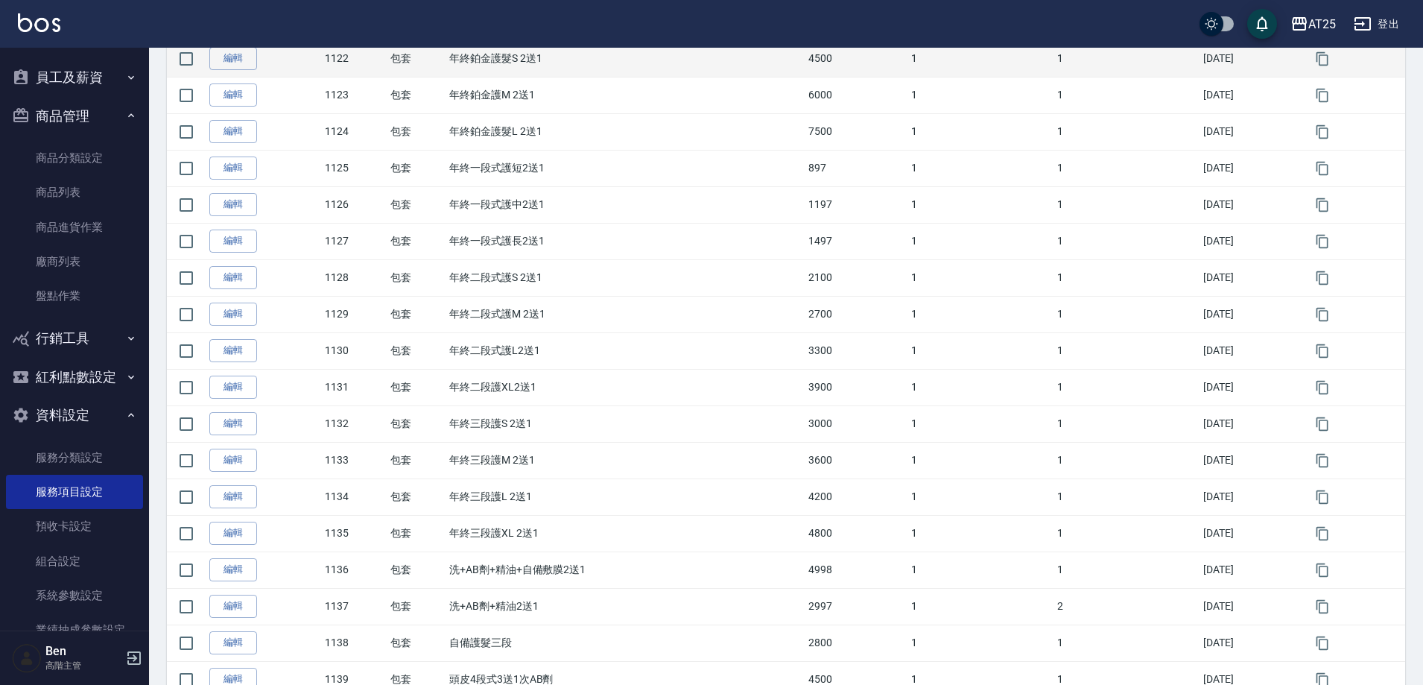
scroll to position [1531, 0]
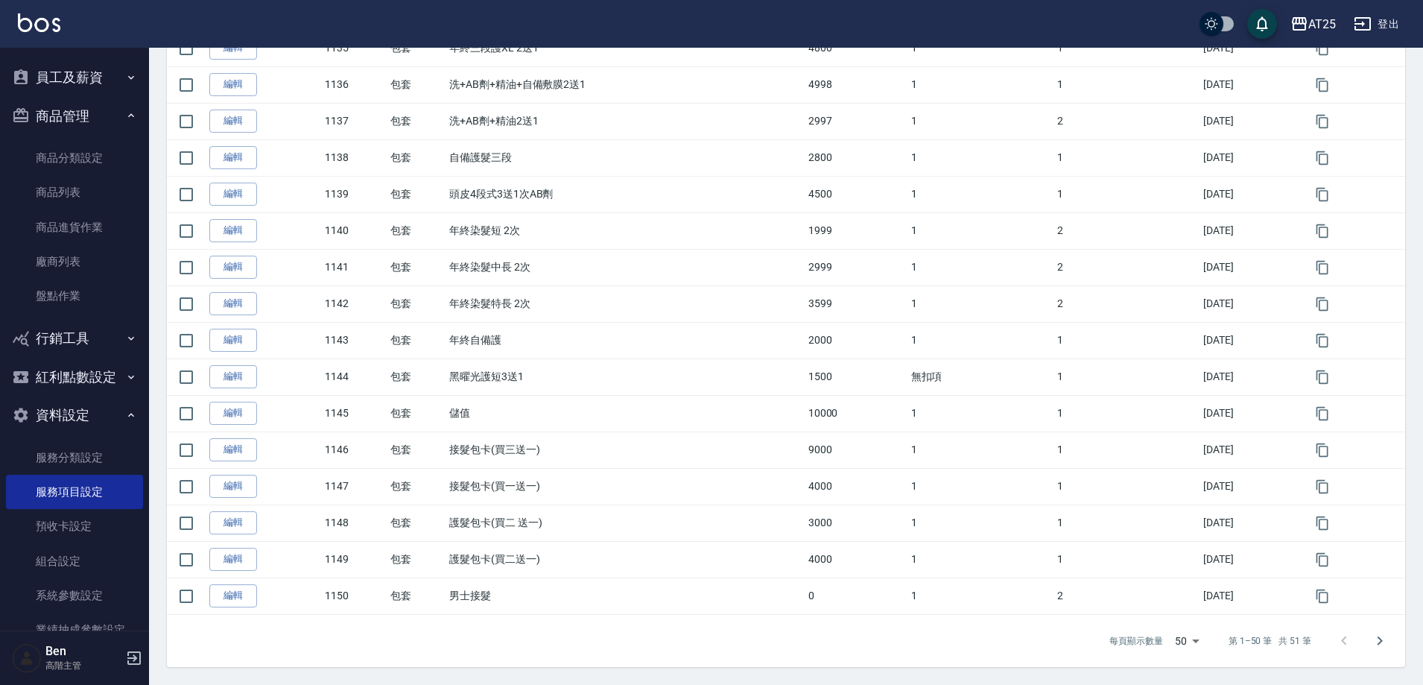
click at [1378, 635] on icon "Go to next page" at bounding box center [1380, 641] width 18 height 18
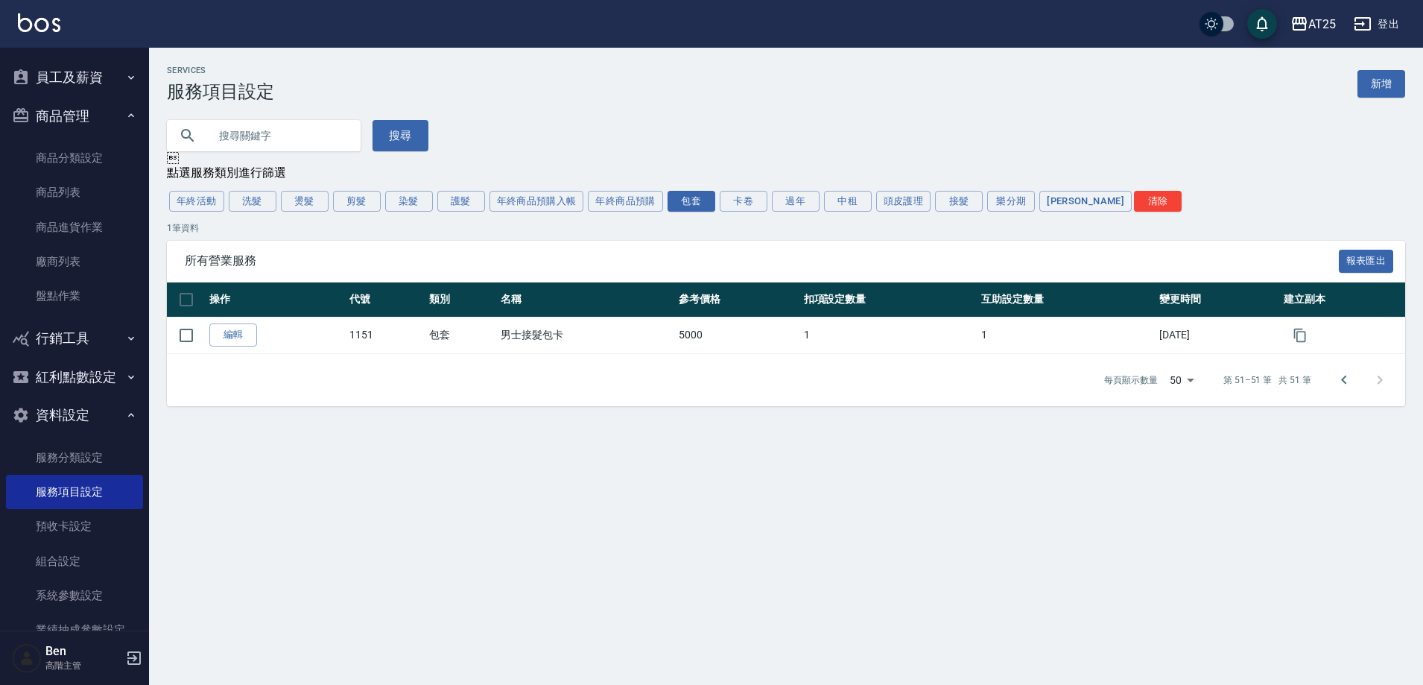
scroll to position [0, 0]
click at [1349, 373] on icon "Go to previous page" at bounding box center [1352, 380] width 18 height 18
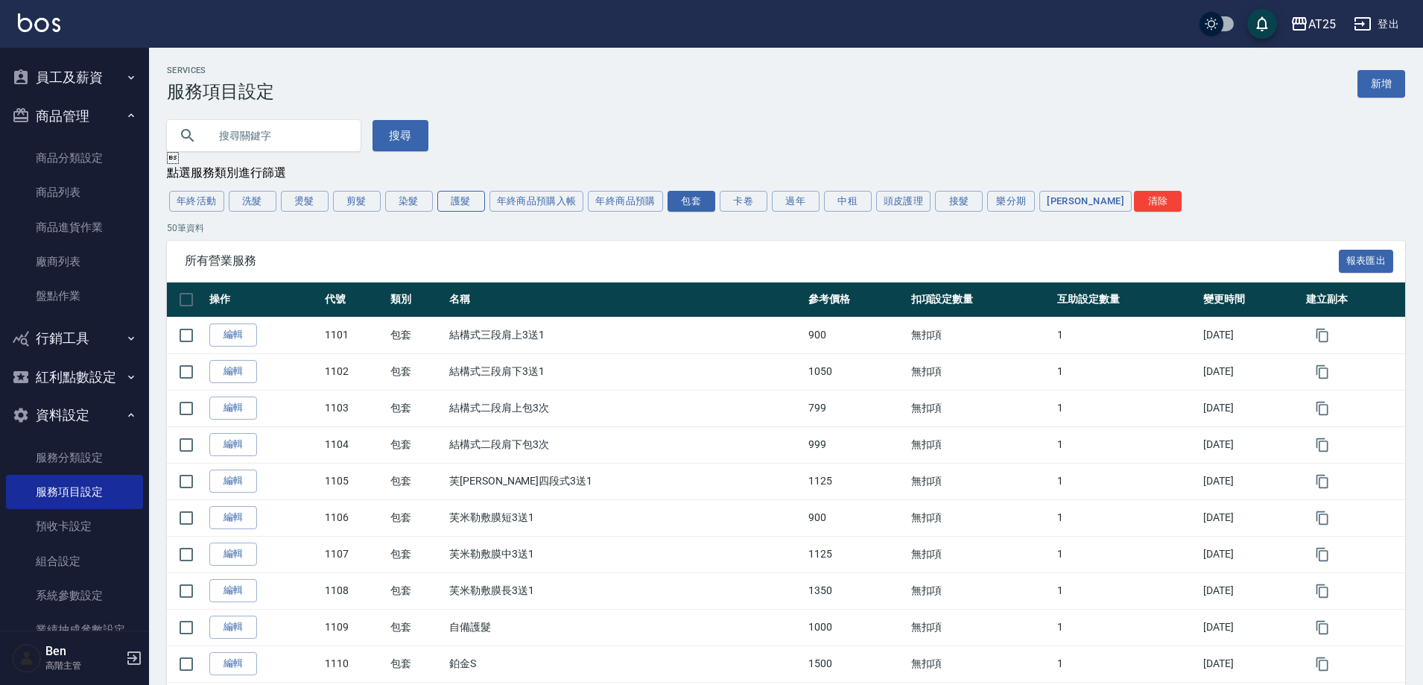
click at [457, 202] on button "護髮" at bounding box center [461, 201] width 48 height 21
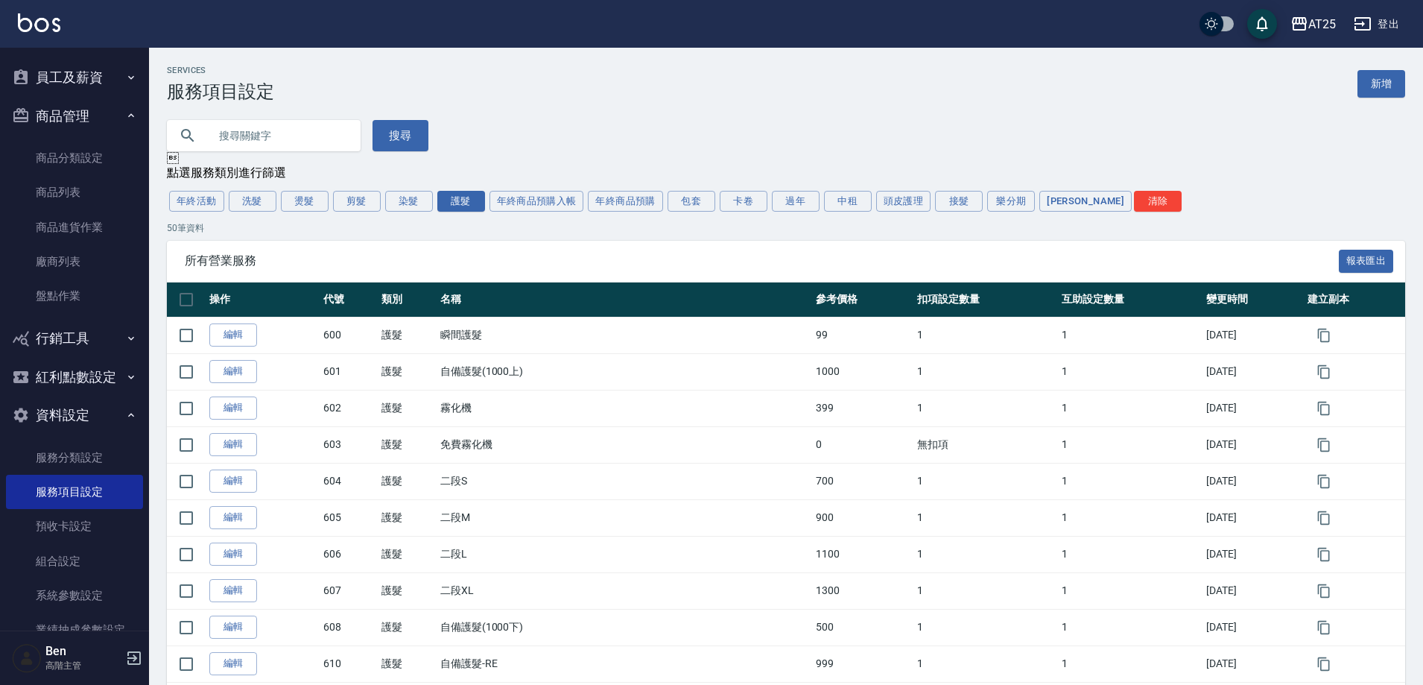
click at [238, 145] on input "text" at bounding box center [279, 135] width 140 height 40
click at [66, 466] on link "服務分類設定" at bounding box center [74, 457] width 137 height 34
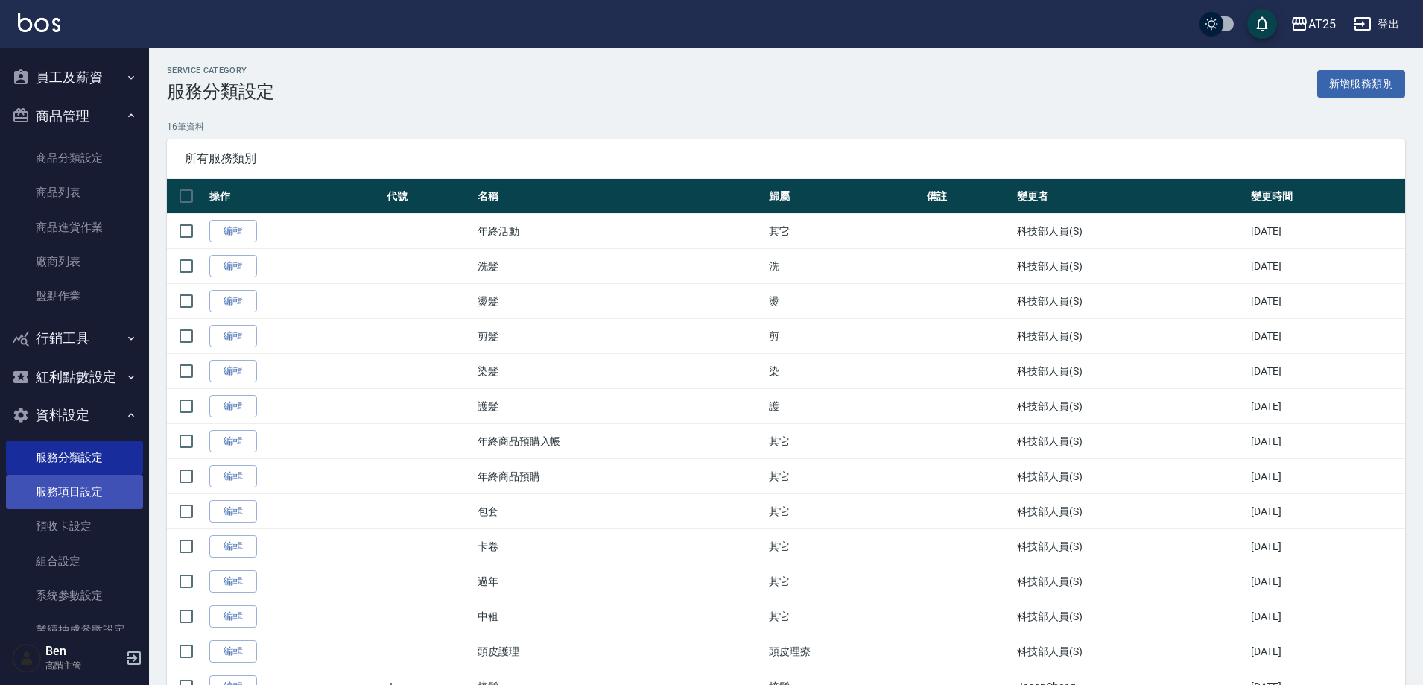
click at [70, 482] on link "服務項目設定" at bounding box center [74, 492] width 137 height 34
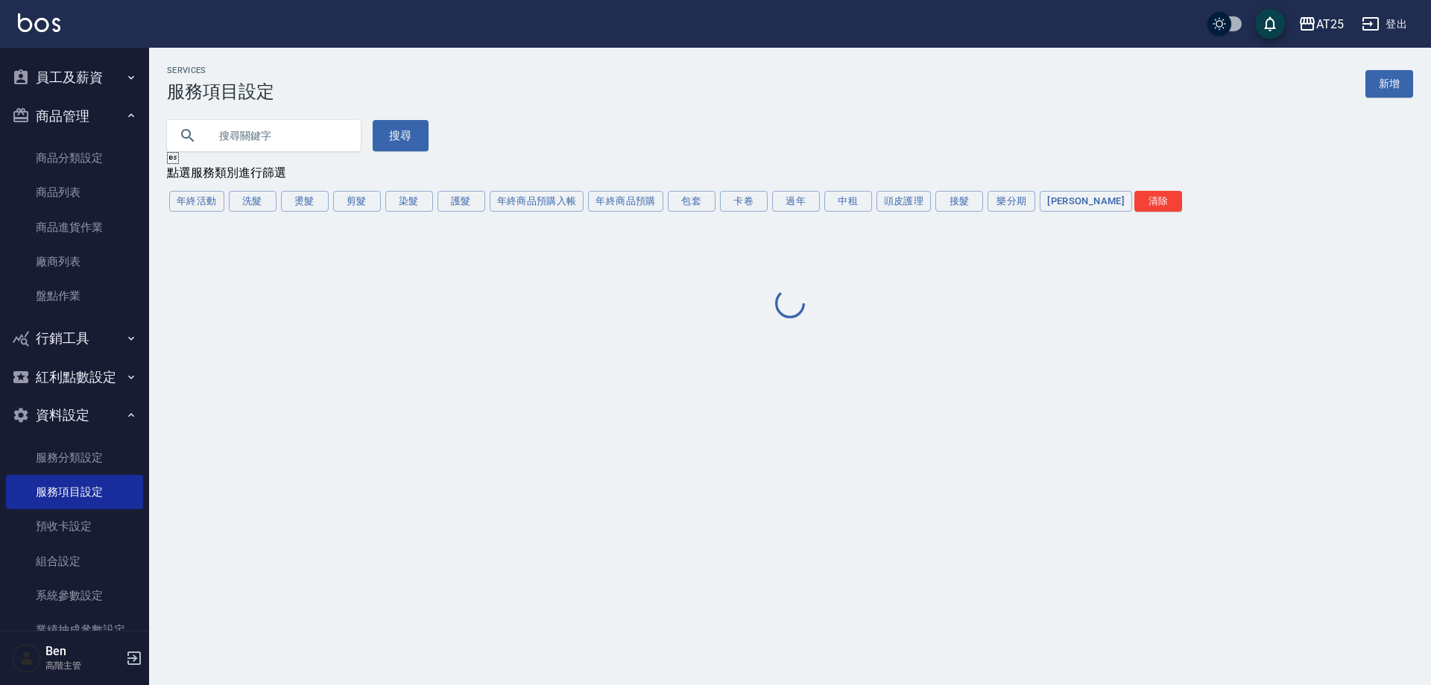
click at [238, 136] on input "text" at bounding box center [279, 135] width 140 height 40
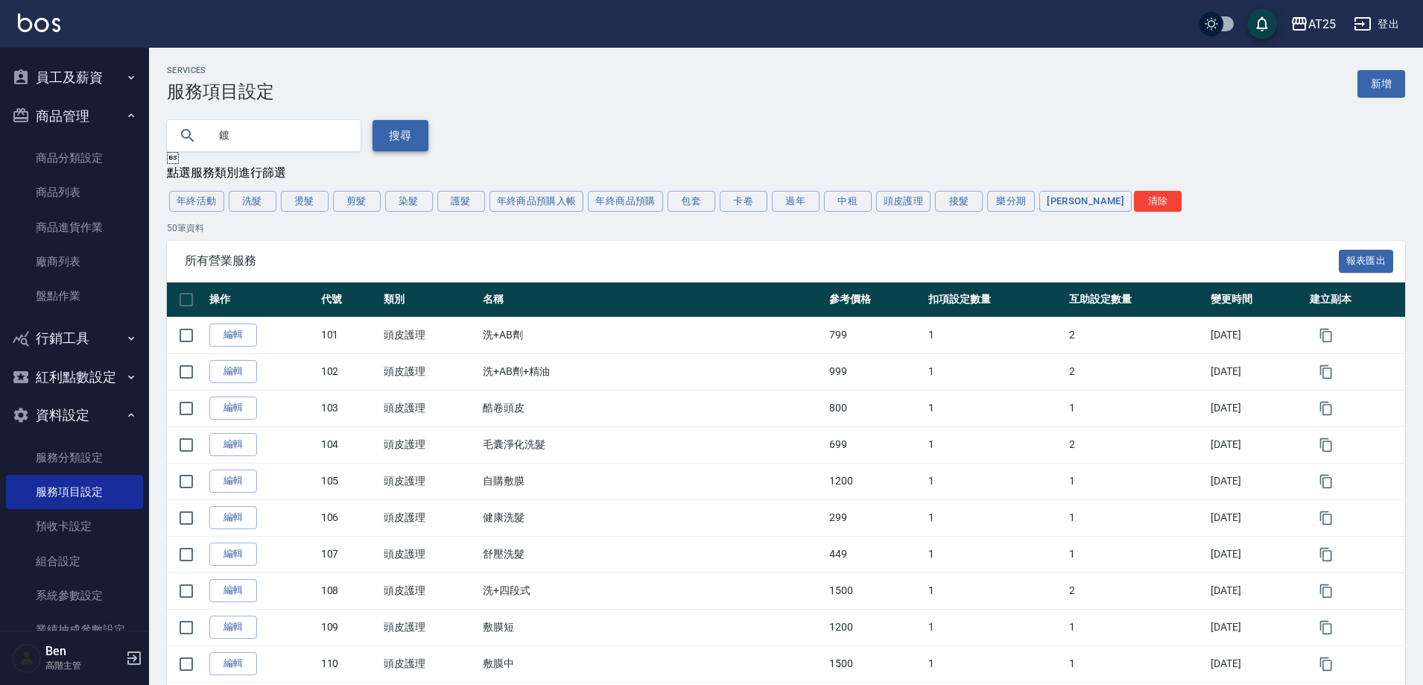
type input "鍍"
click at [408, 133] on button "搜尋" at bounding box center [401, 135] width 56 height 31
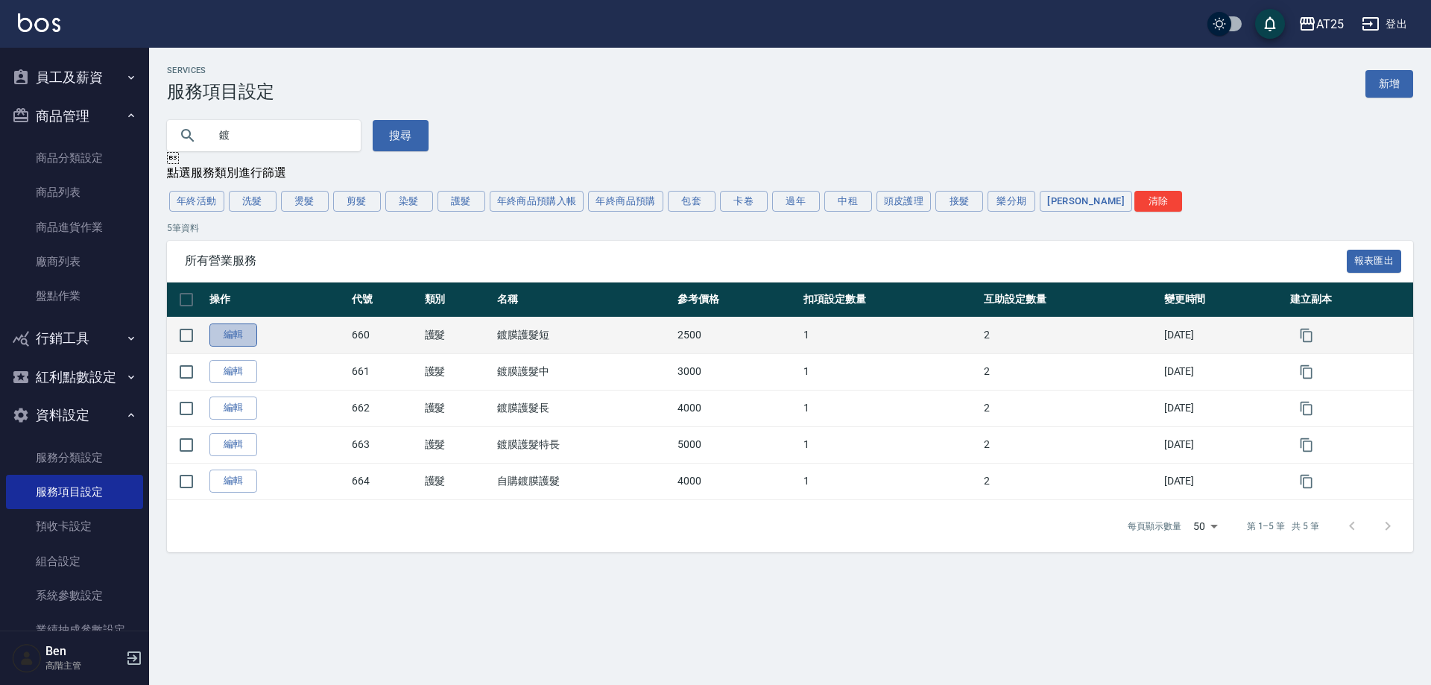
click at [235, 342] on link "編輯" at bounding box center [233, 334] width 48 height 23
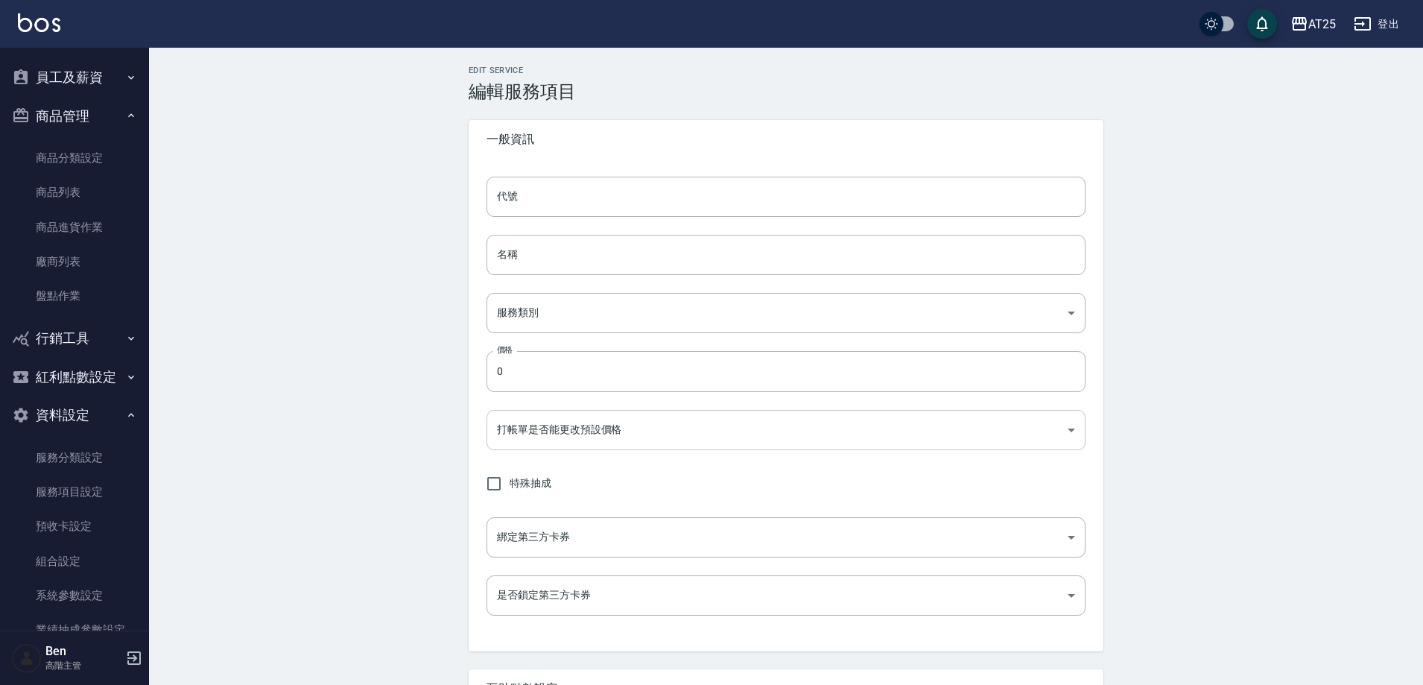
type input "660"
type input "鍍膜護髮短"
type input "8534b43e-8dab-4ae8-9010-73b7e3cd3ab5"
type input "2500"
type input "FALSE"
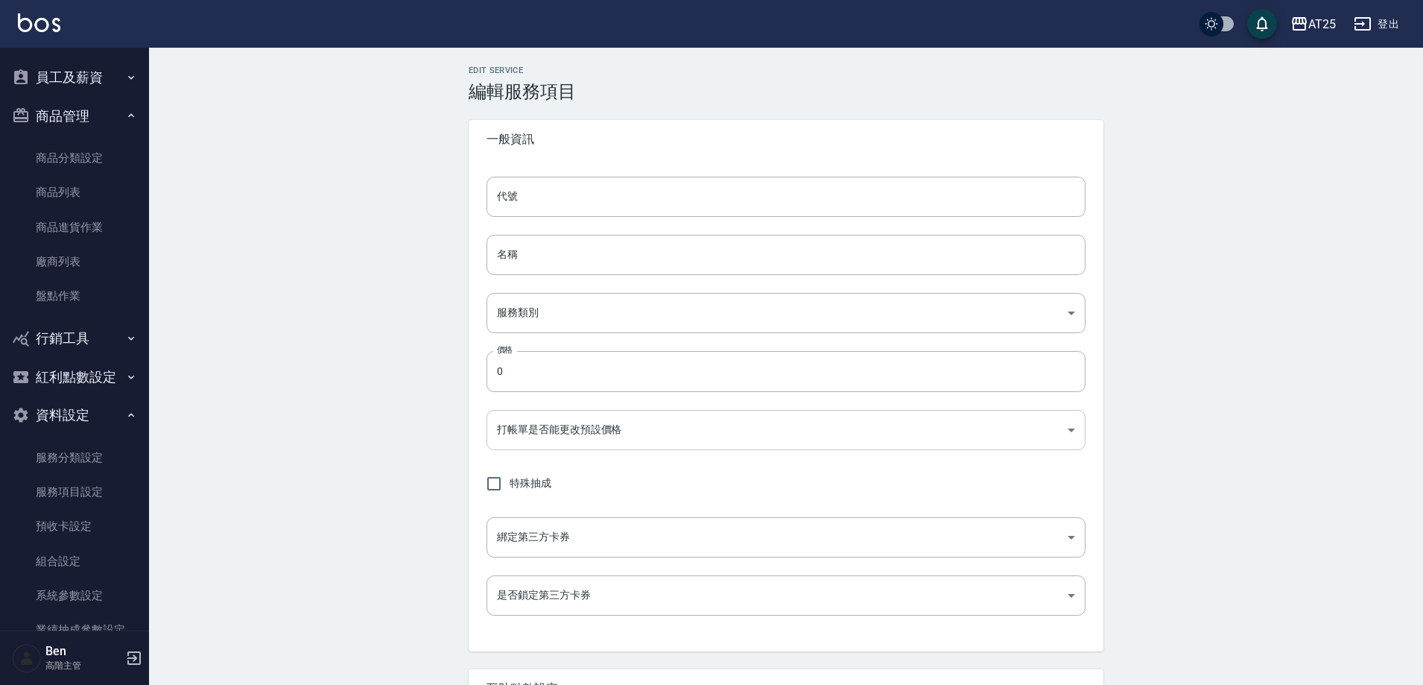
type input "none"
type input "UNSET"
type input "onSalary"
type input "洗"
type input "1"
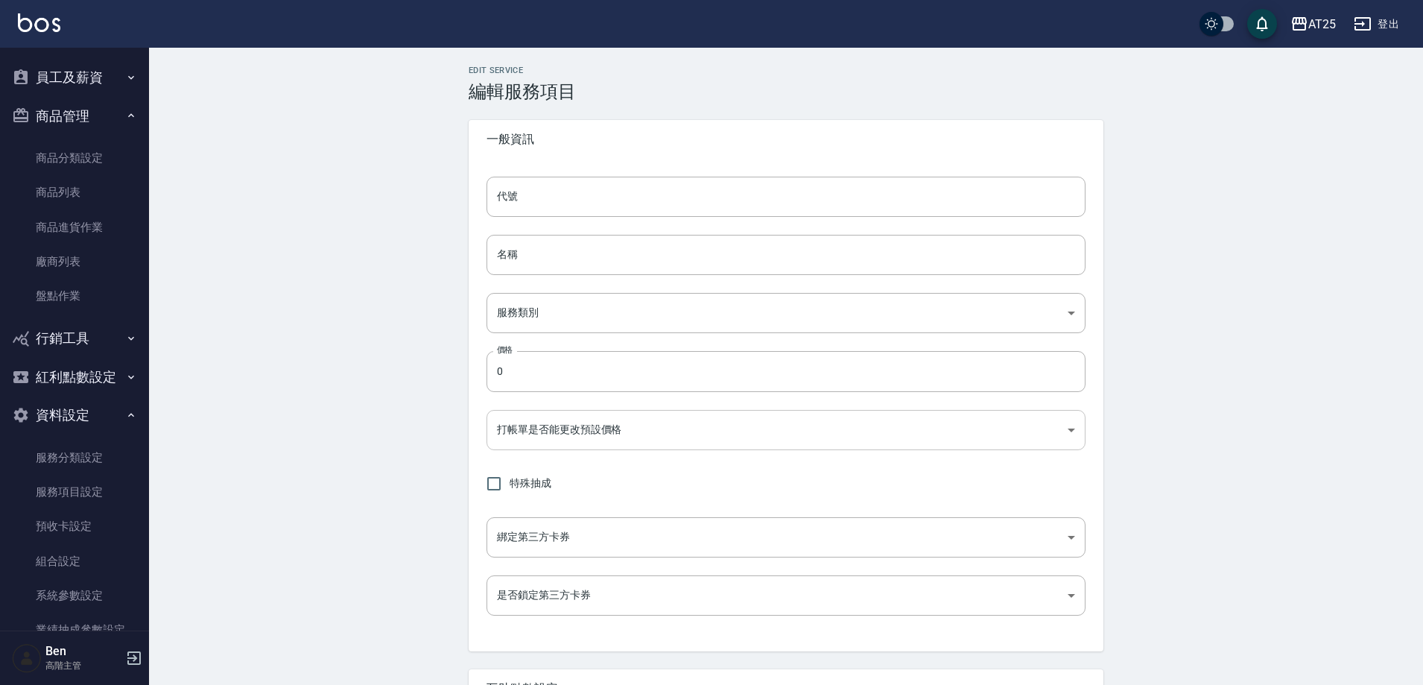
type input "點數"
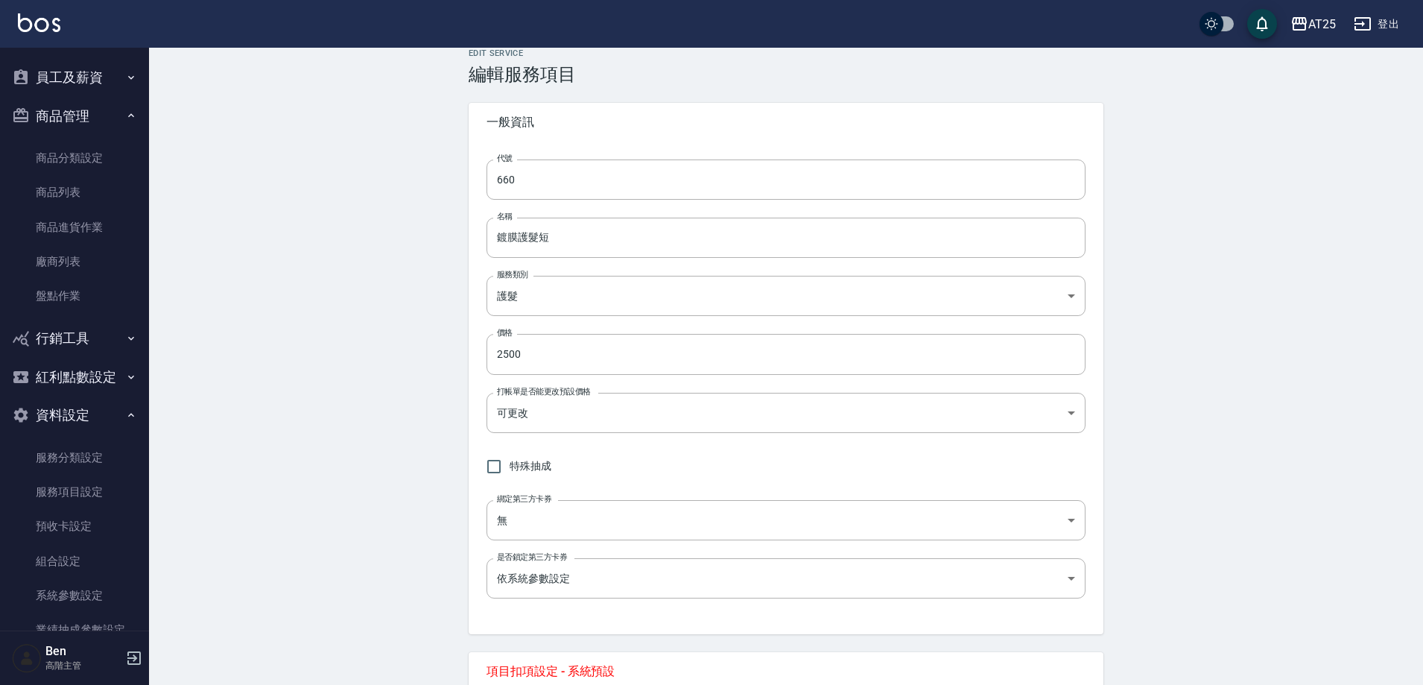
scroll to position [522, 0]
